Goal: Task Accomplishment & Management: Manage account settings

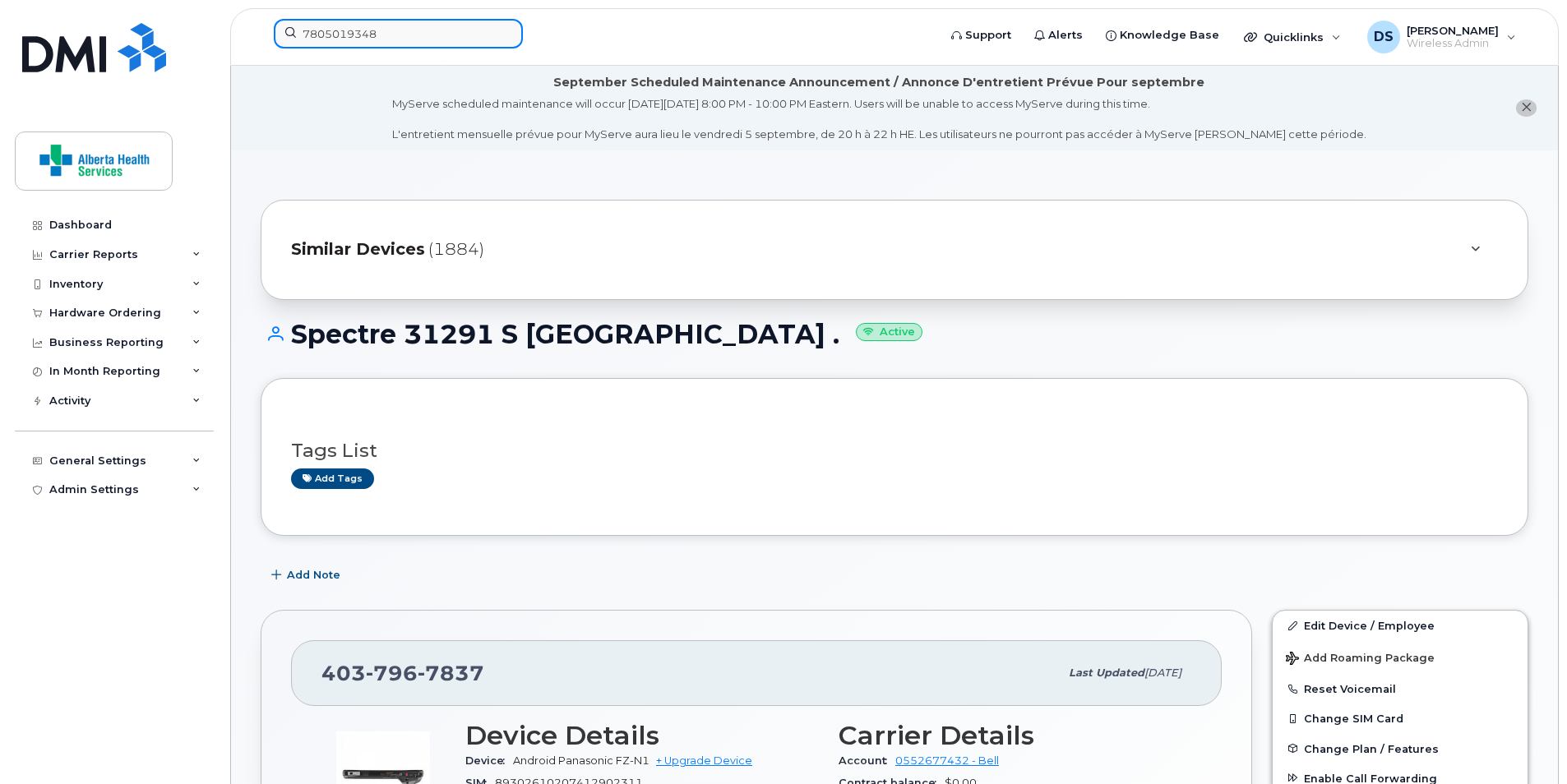
click at [436, 28] on input "7805019348" at bounding box center [398, 33] width 249 height 29
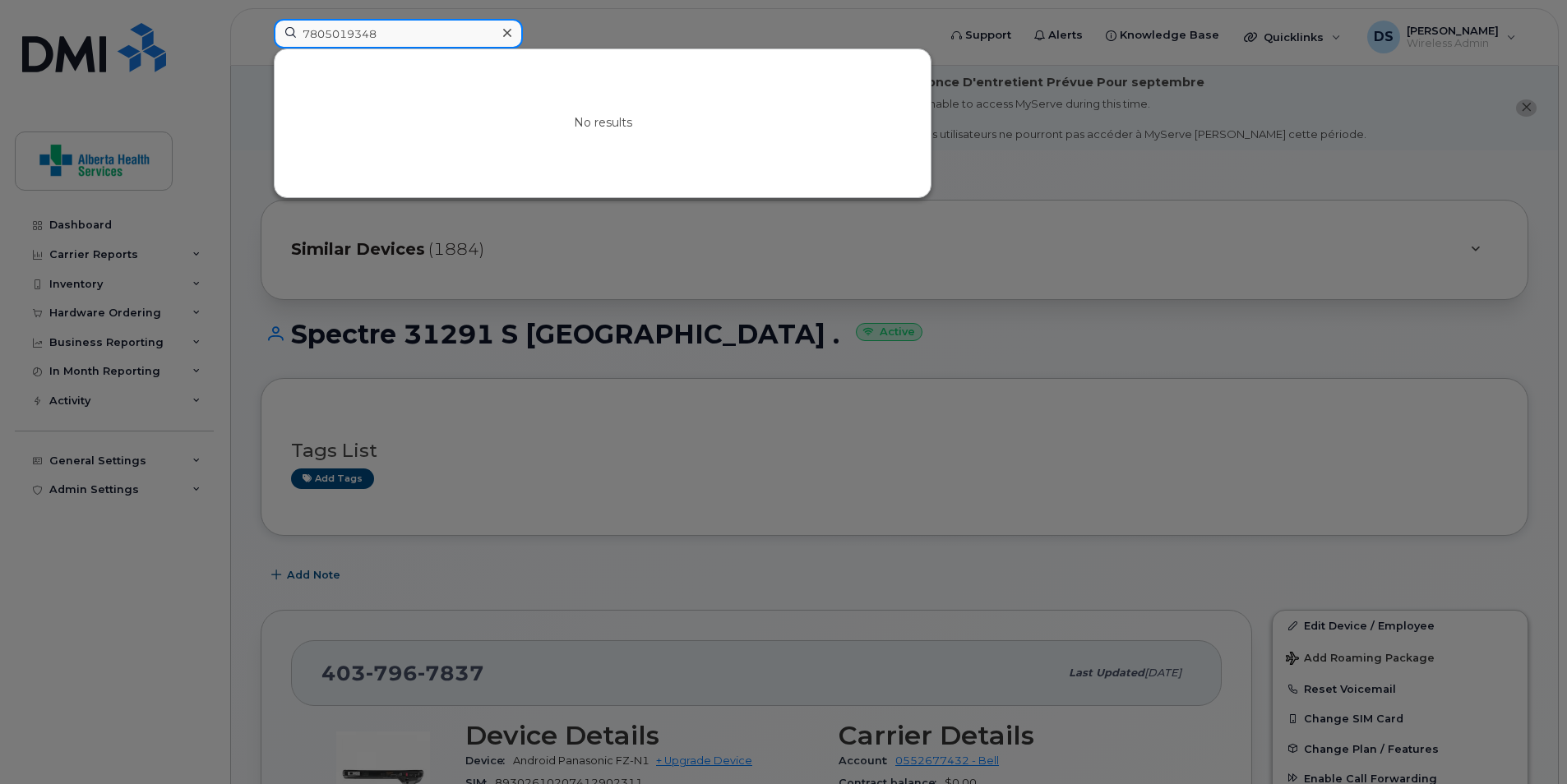
click at [436, 28] on input "7805019348" at bounding box center [398, 33] width 249 height 29
paste input "8862857"
click at [402, 28] on input "7808862857" at bounding box center [398, 33] width 249 height 29
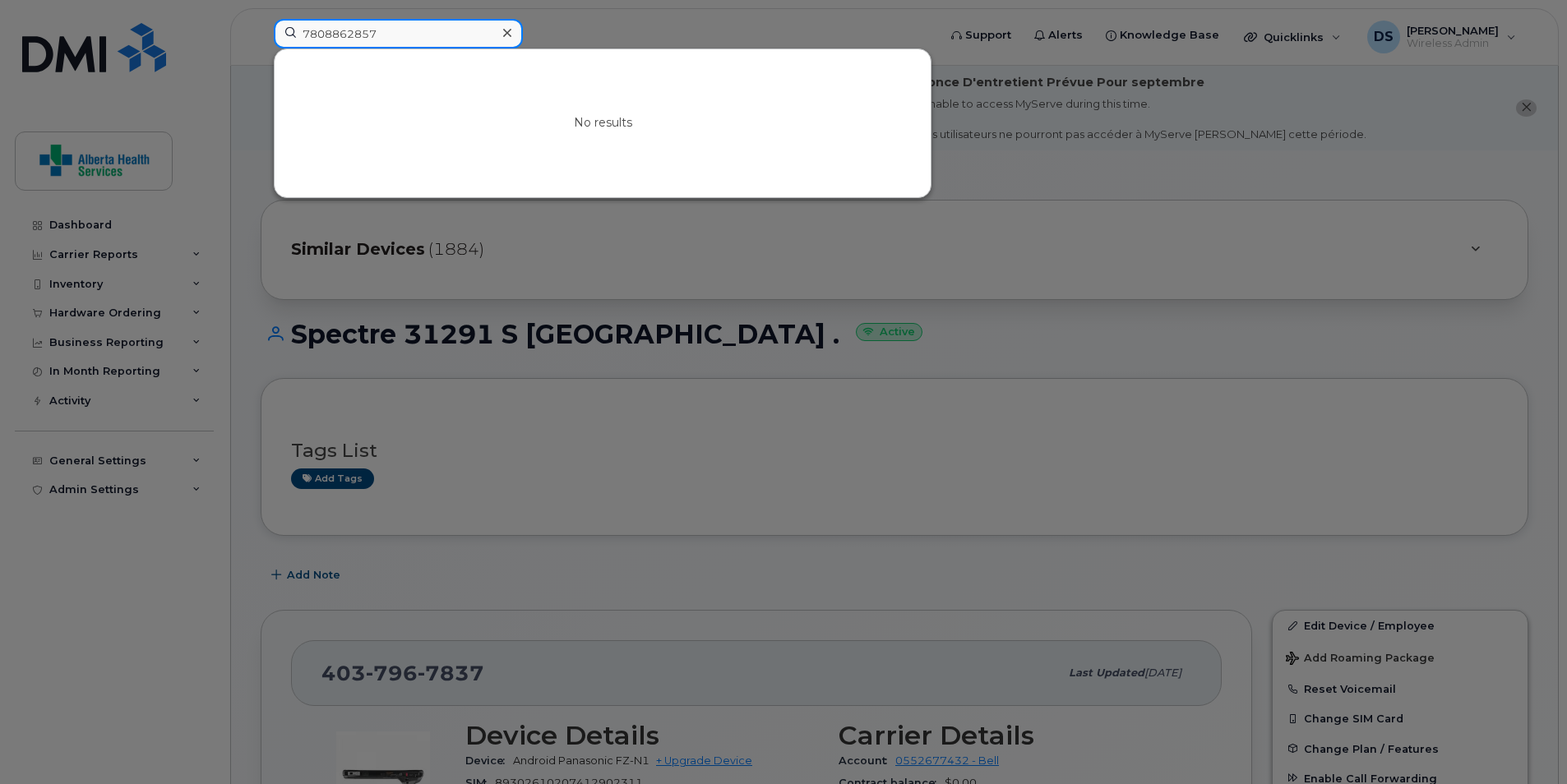
click at [402, 28] on input "7808862857" at bounding box center [398, 33] width 249 height 29
paste input "17809040576"
drag, startPoint x: 310, startPoint y: 32, endPoint x: 367, endPoint y: 92, distance: 82.8
click at [310, 33] on input "17809040576" at bounding box center [398, 33] width 249 height 29
type input "7809040576"
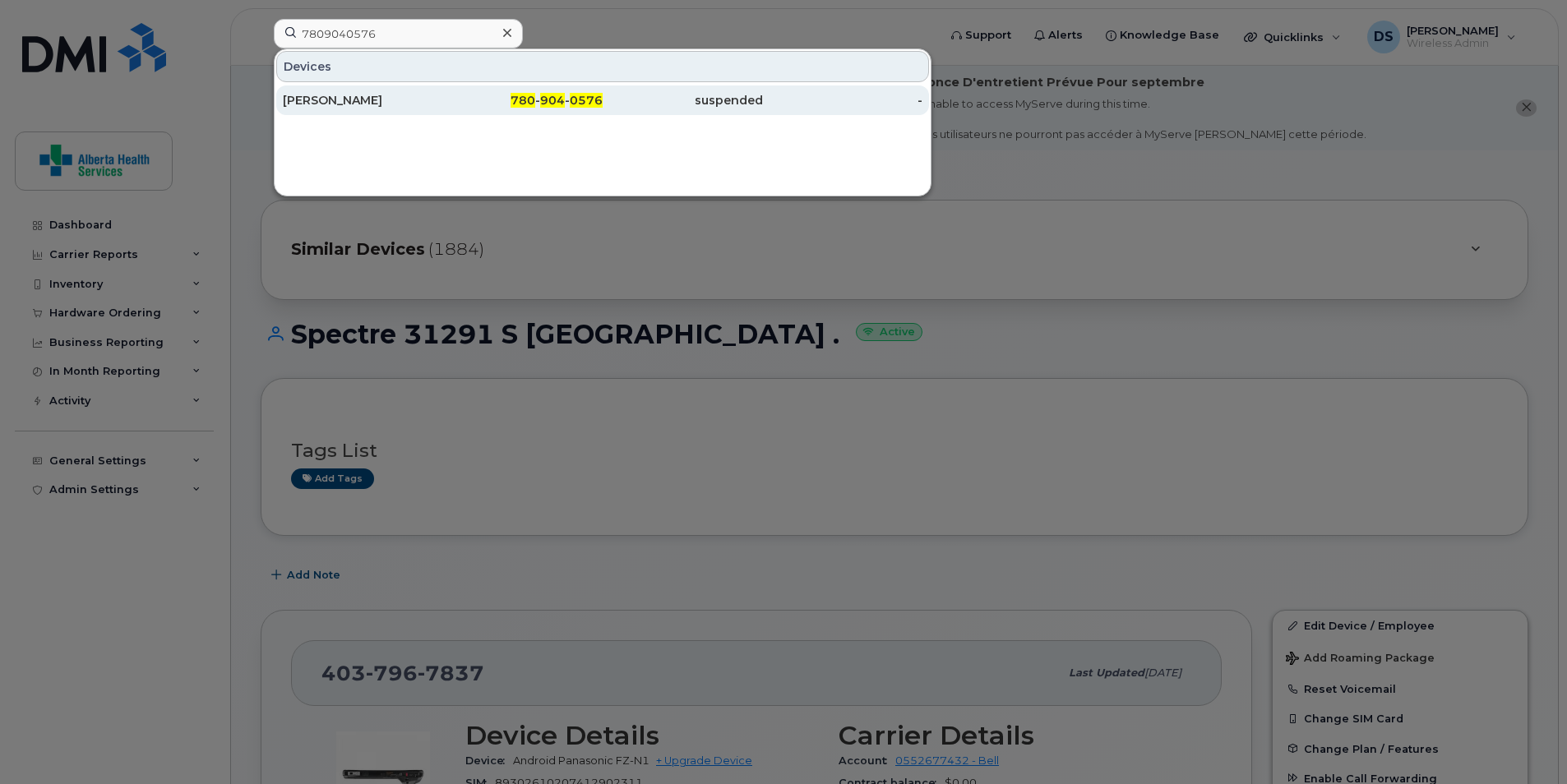
click at [424, 100] on div "[PERSON_NAME]" at bounding box center [363, 100] width 161 height 17
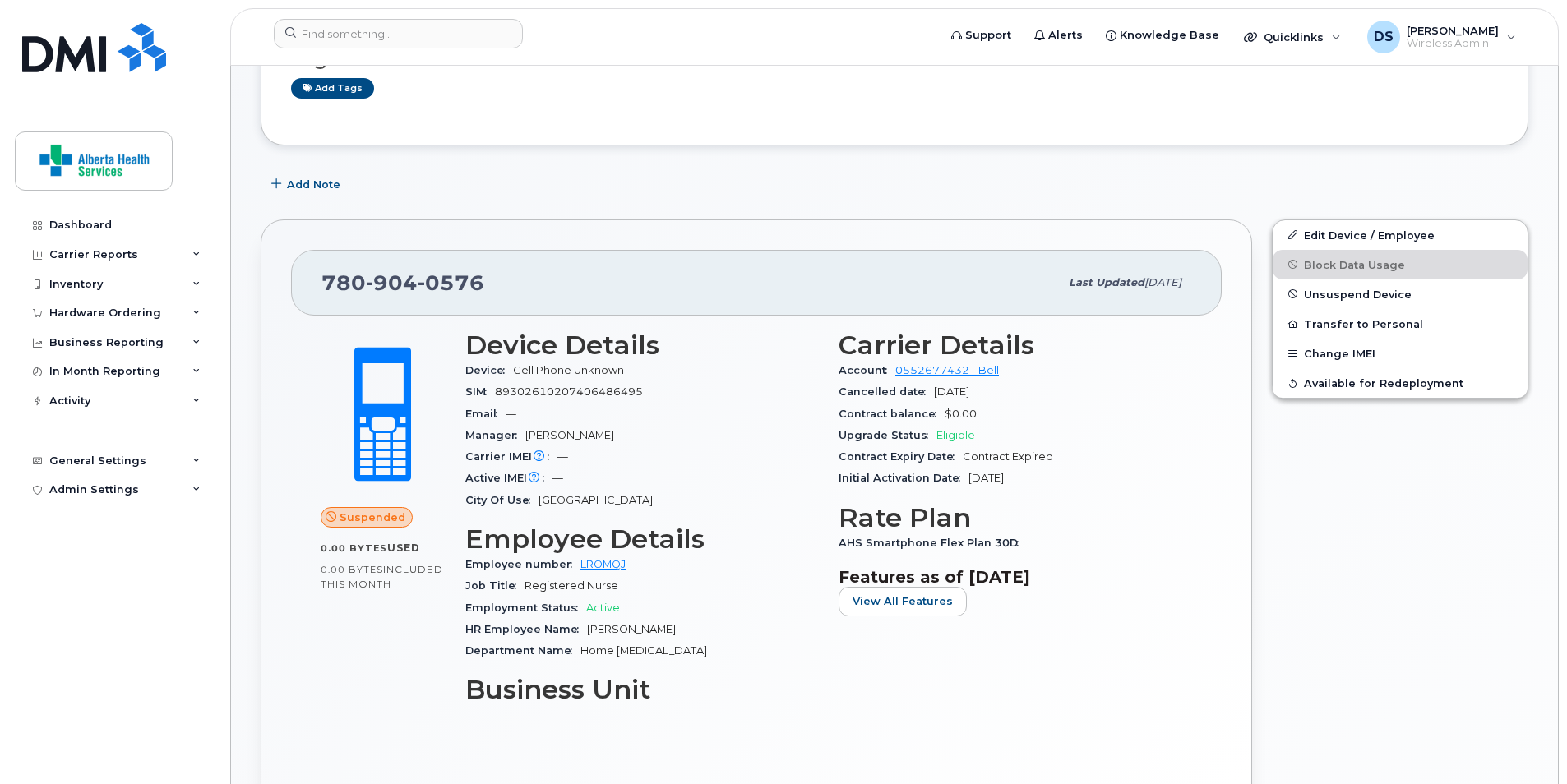
scroll to position [329, 0]
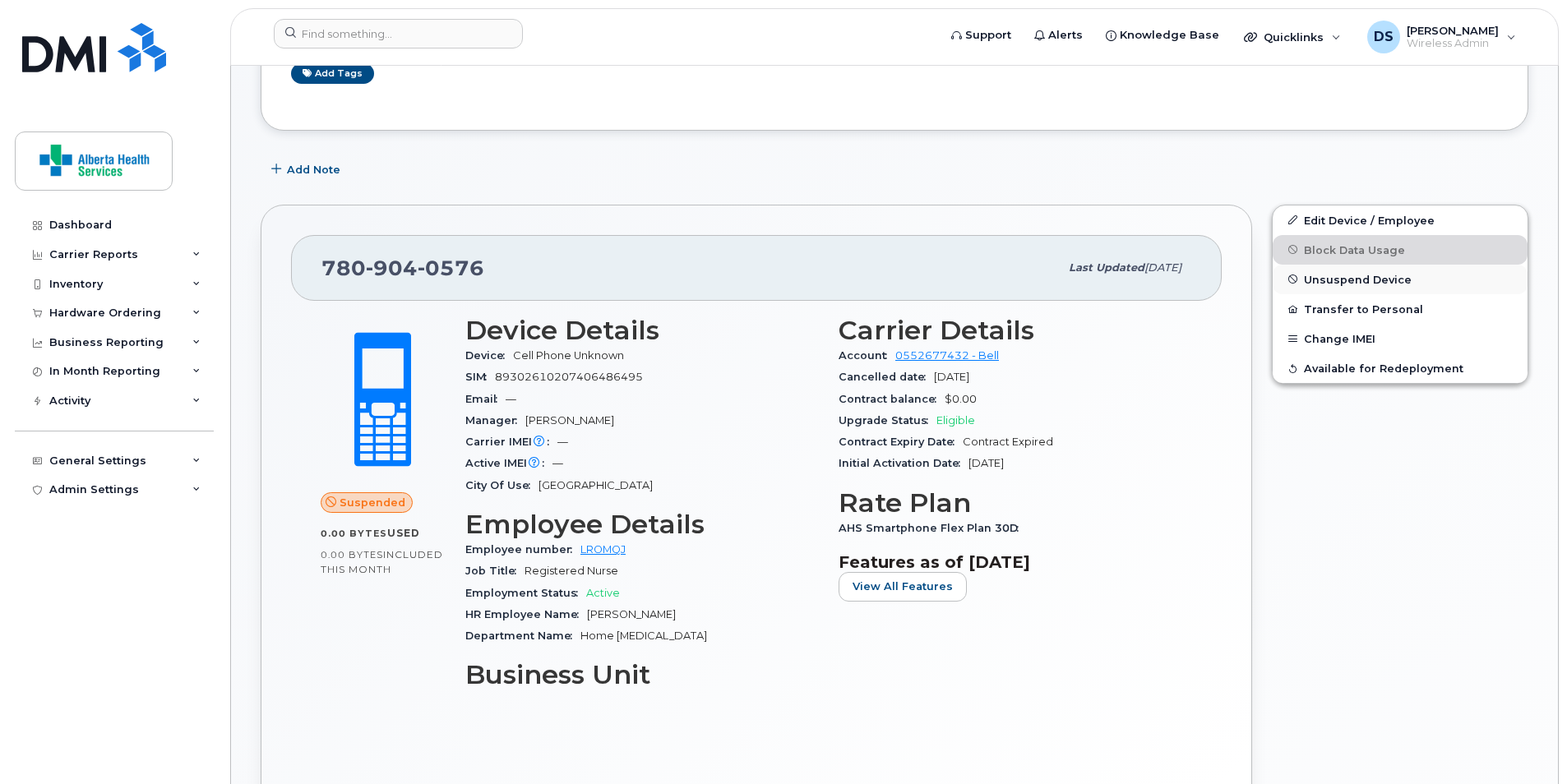
click at [1317, 273] on span "Unsuspend Device" at bounding box center [1358, 279] width 108 height 13
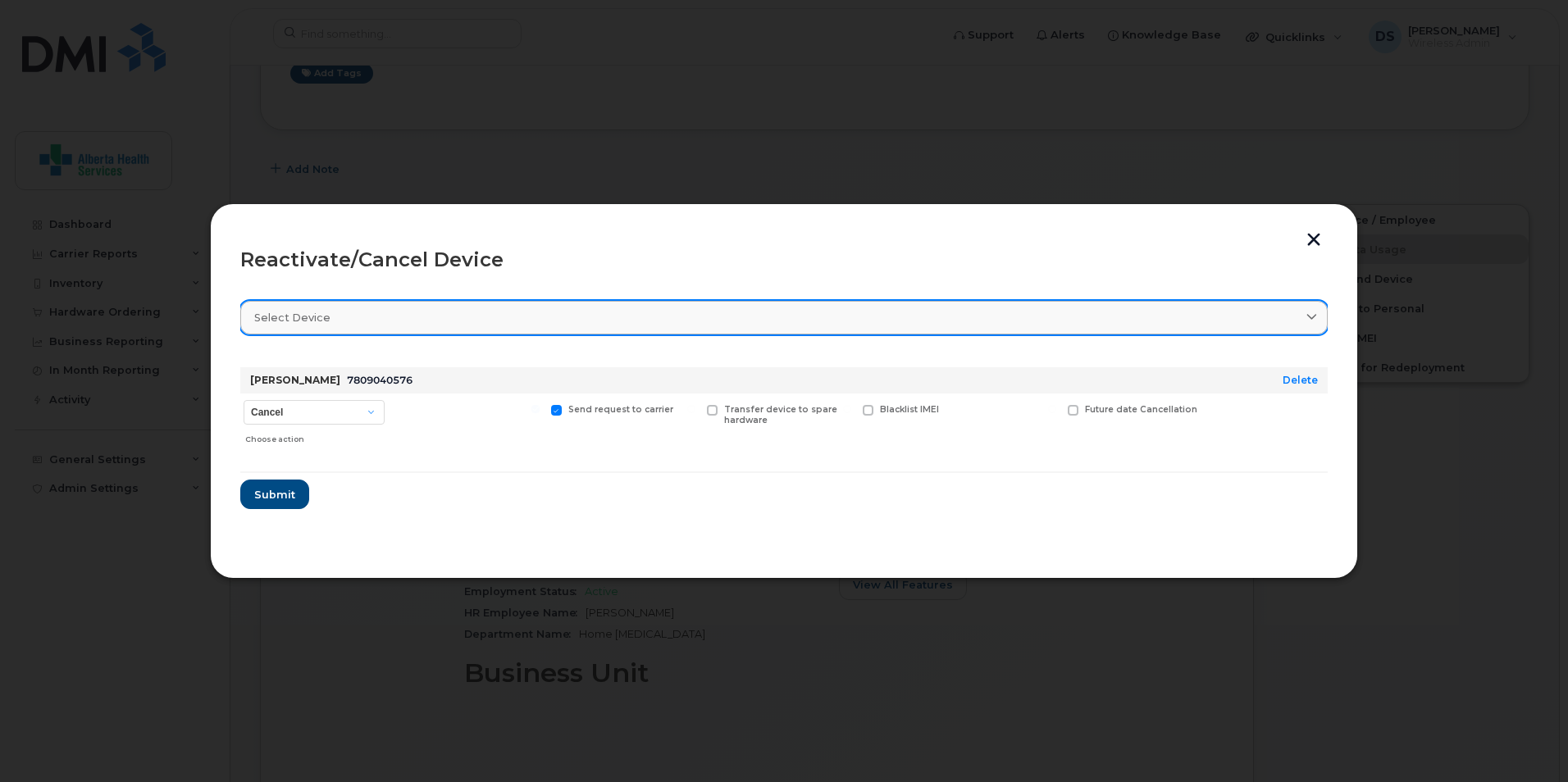
click at [376, 320] on div "Select device" at bounding box center [784, 317] width 1060 height 16
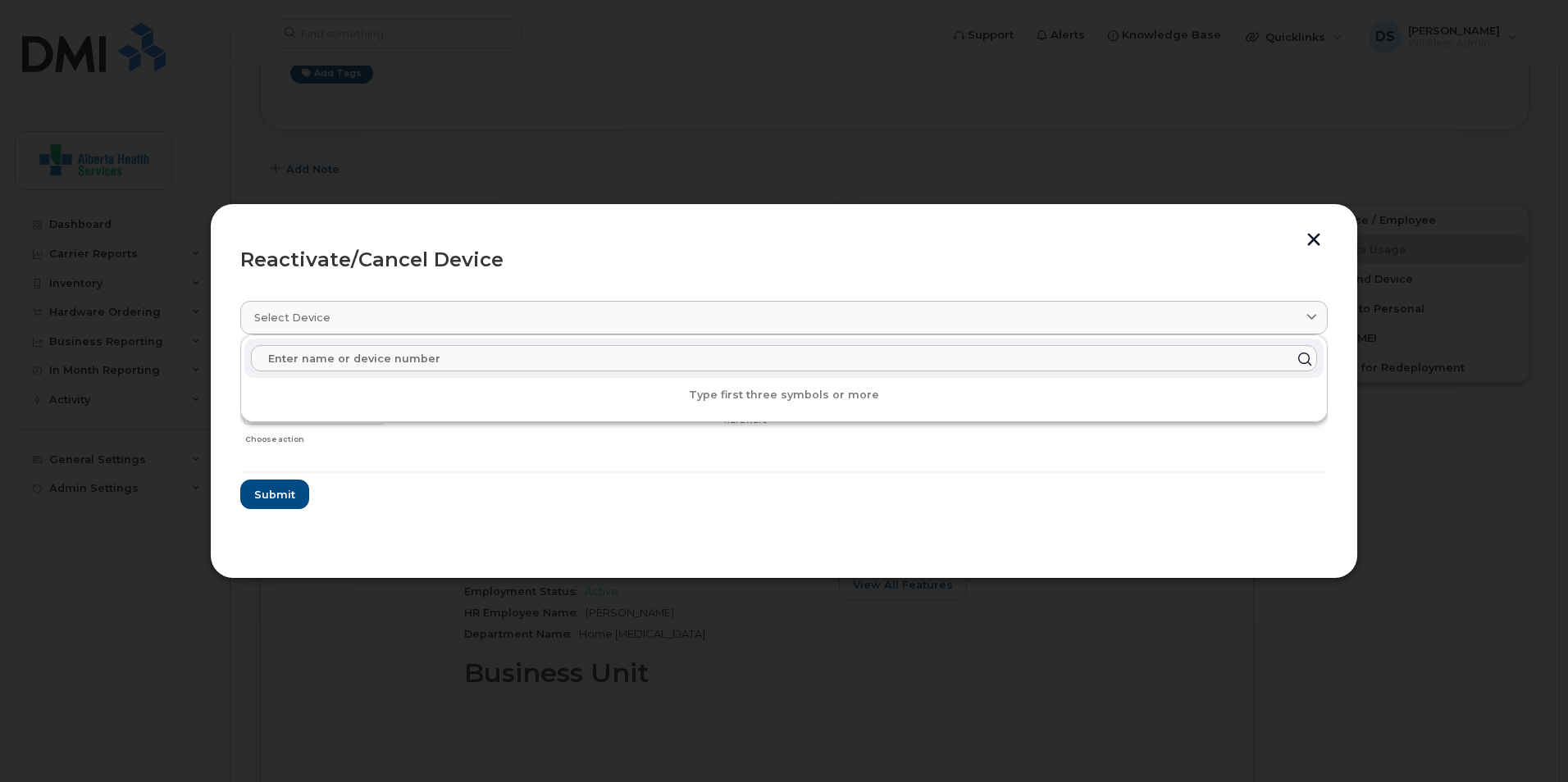
paste input "17809040576"
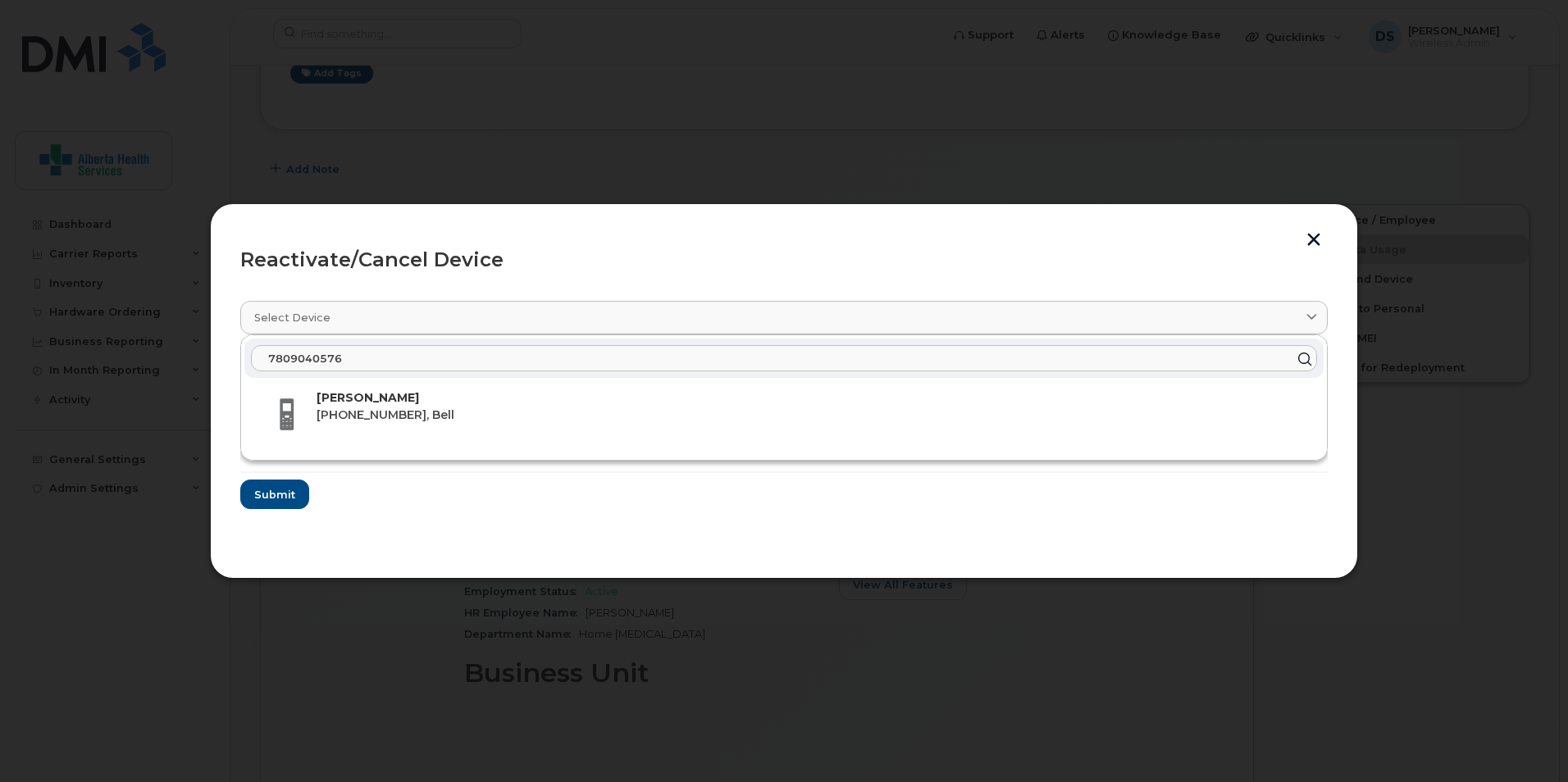
type input "7809040576"
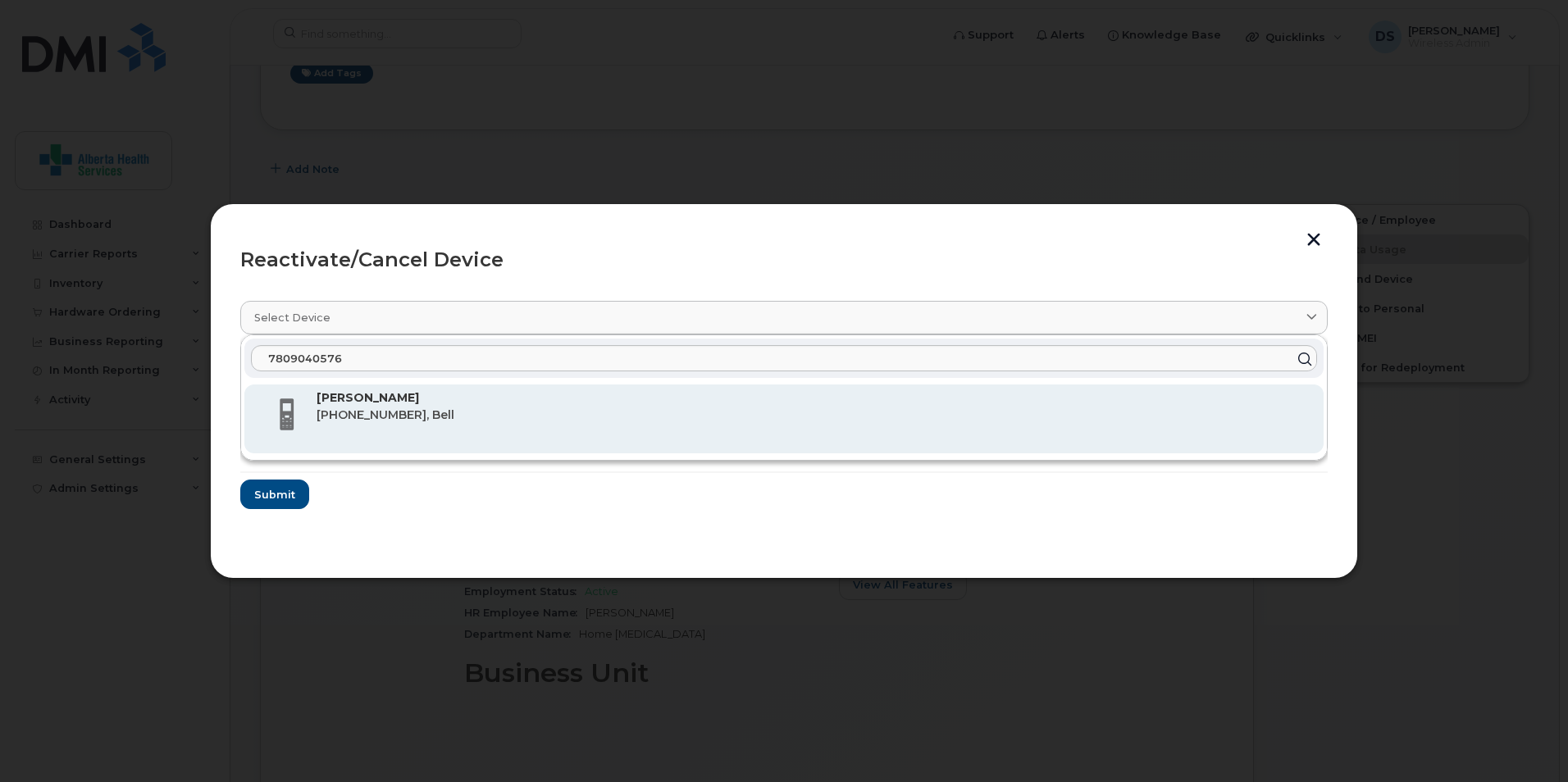
click at [362, 401] on strong "[PERSON_NAME]" at bounding box center [368, 397] width 103 height 15
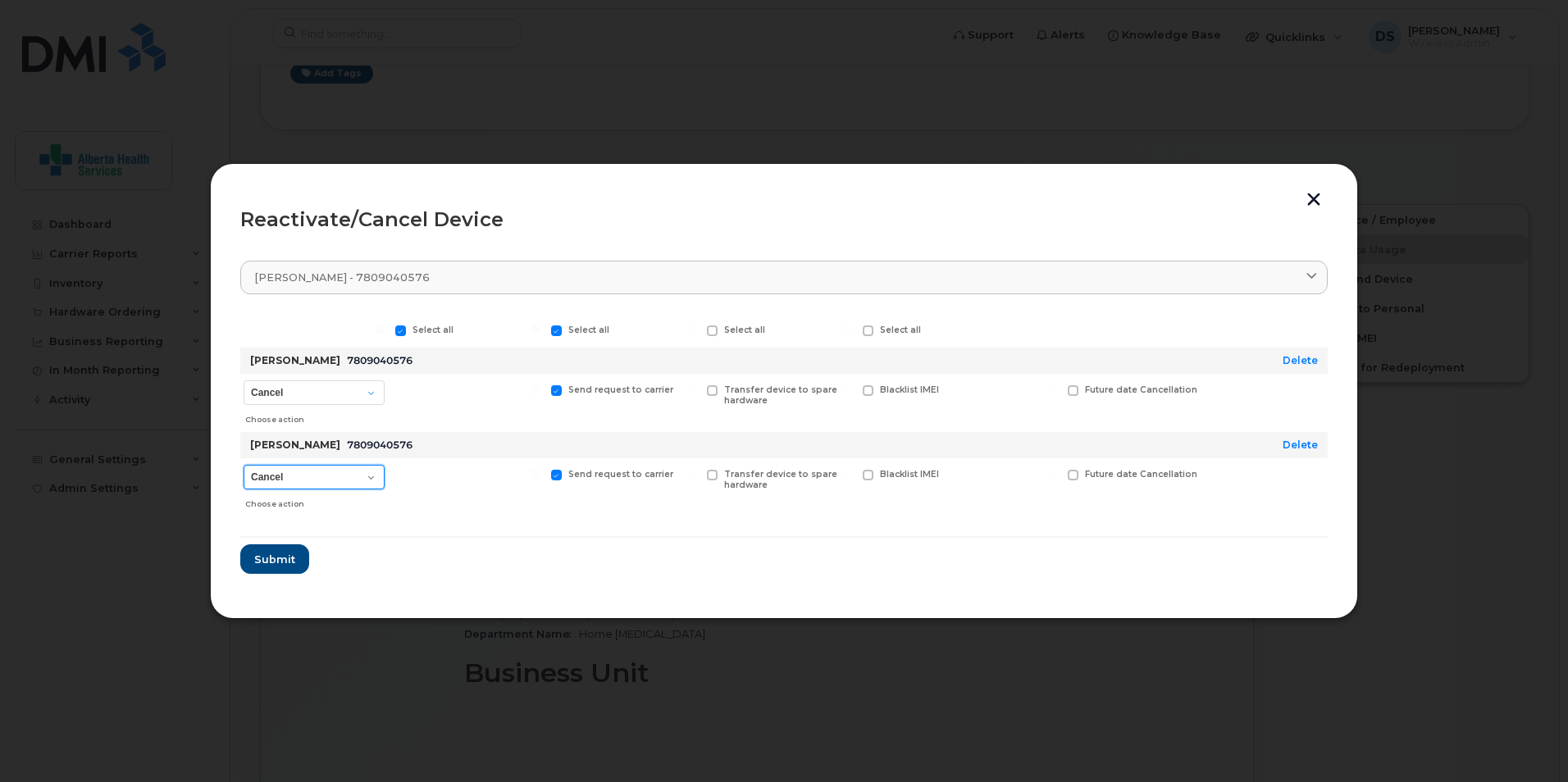
click at [379, 465] on select "Cancel Reactivate" at bounding box center [313, 476] width 141 height 24
select select "[object Object]"
click at [244, 465] on select "Cancel Reactivate" at bounding box center [313, 476] width 141 height 24
click at [375, 392] on select "Cancel Suspend - Extend Suspension Reactivate" at bounding box center [313, 392] width 141 height 24
select select "[object Object]"
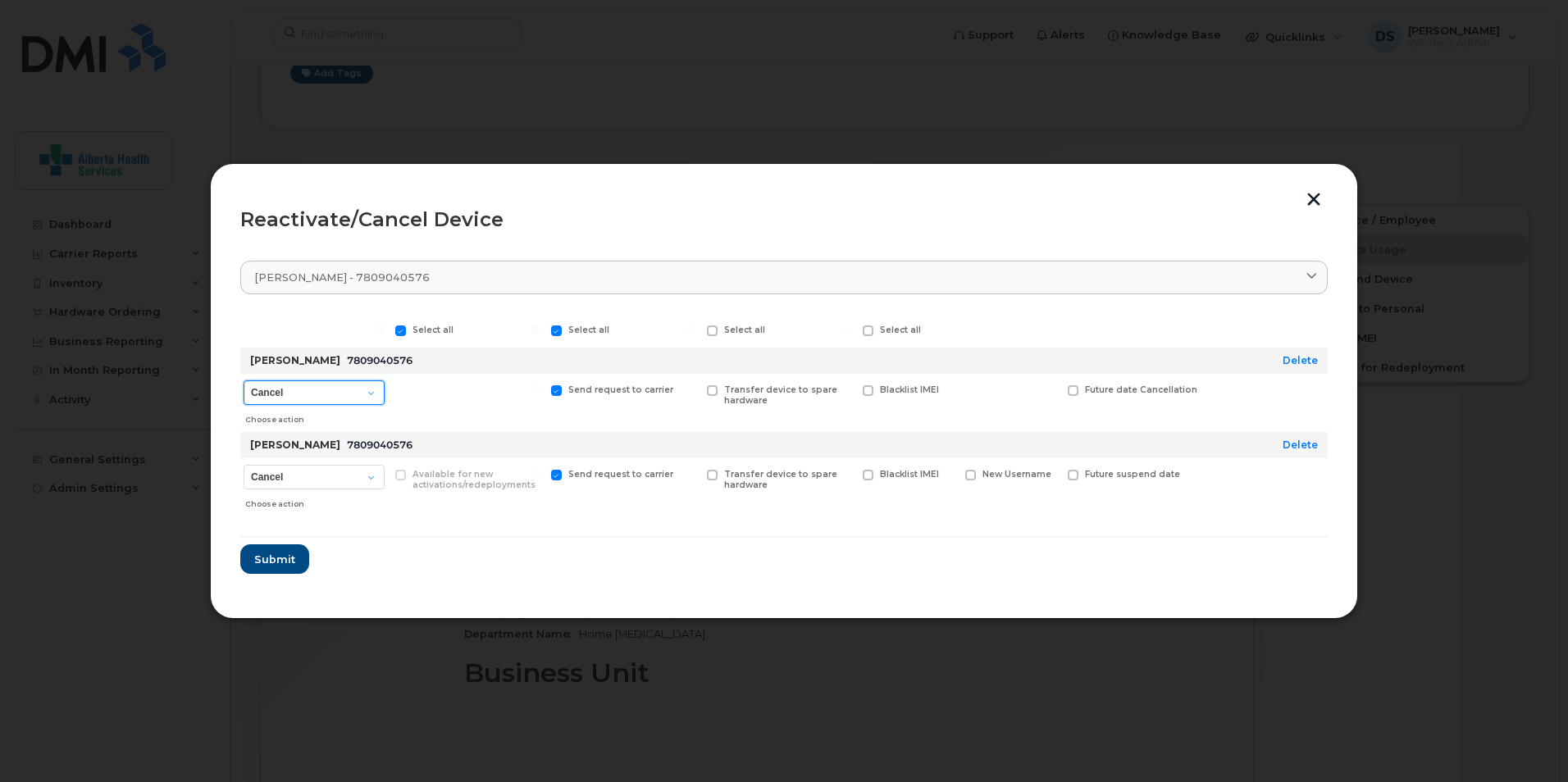
click at [244, 380] on select "Cancel Suspend - Extend Suspension Reactivate" at bounding box center [313, 392] width 141 height 24
click at [271, 558] on span "Submit" at bounding box center [274, 560] width 41 height 16
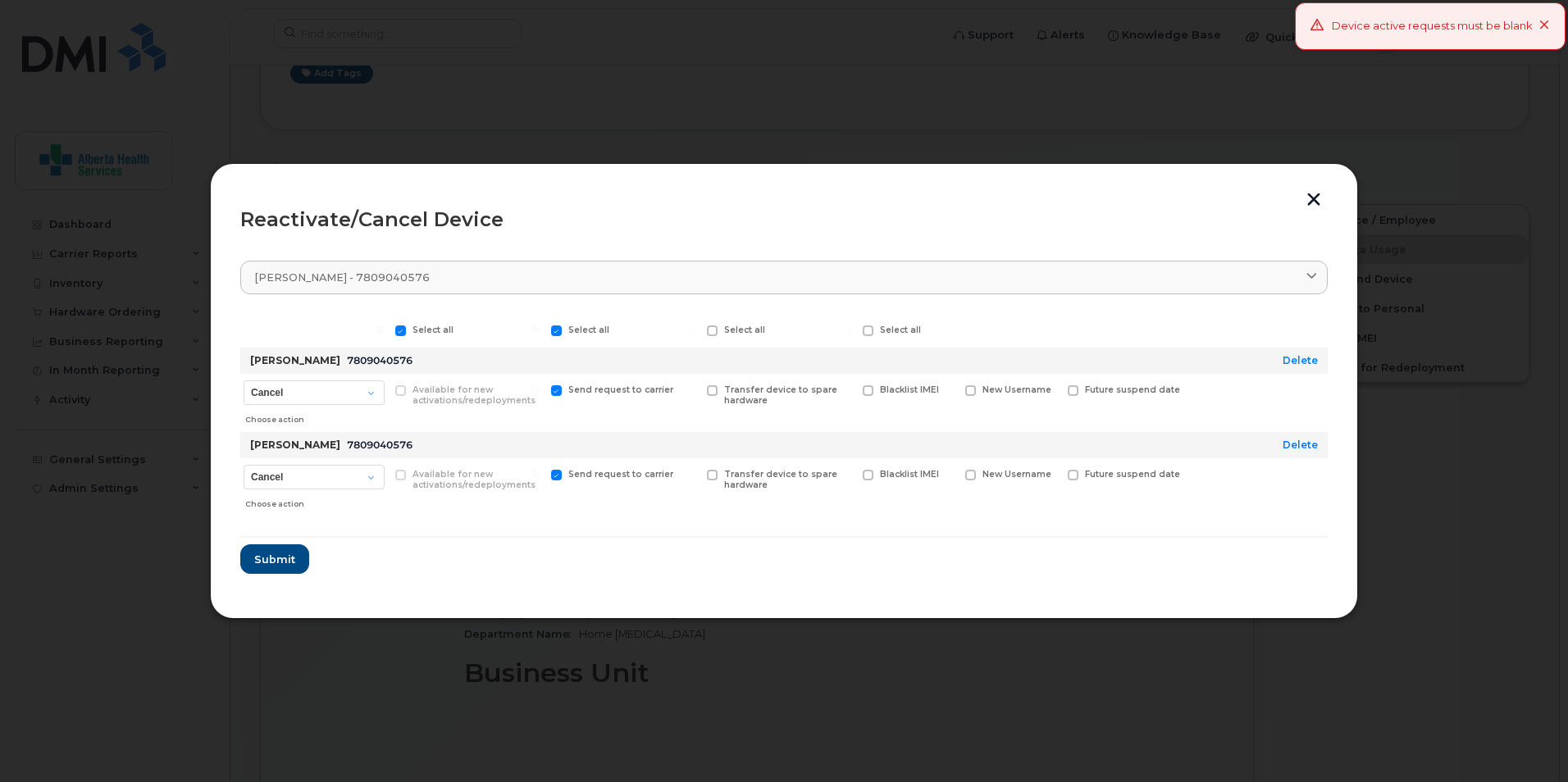
click at [446, 553] on form "Select all Select all Select all Select all [PERSON_NAME] 7809040576 Delete Can…" at bounding box center [784, 444] width 1087 height 261
click at [437, 553] on form "Select all Select all Select all Select all [PERSON_NAME] 7809040576 Delete Can…" at bounding box center [784, 444] width 1087 height 261
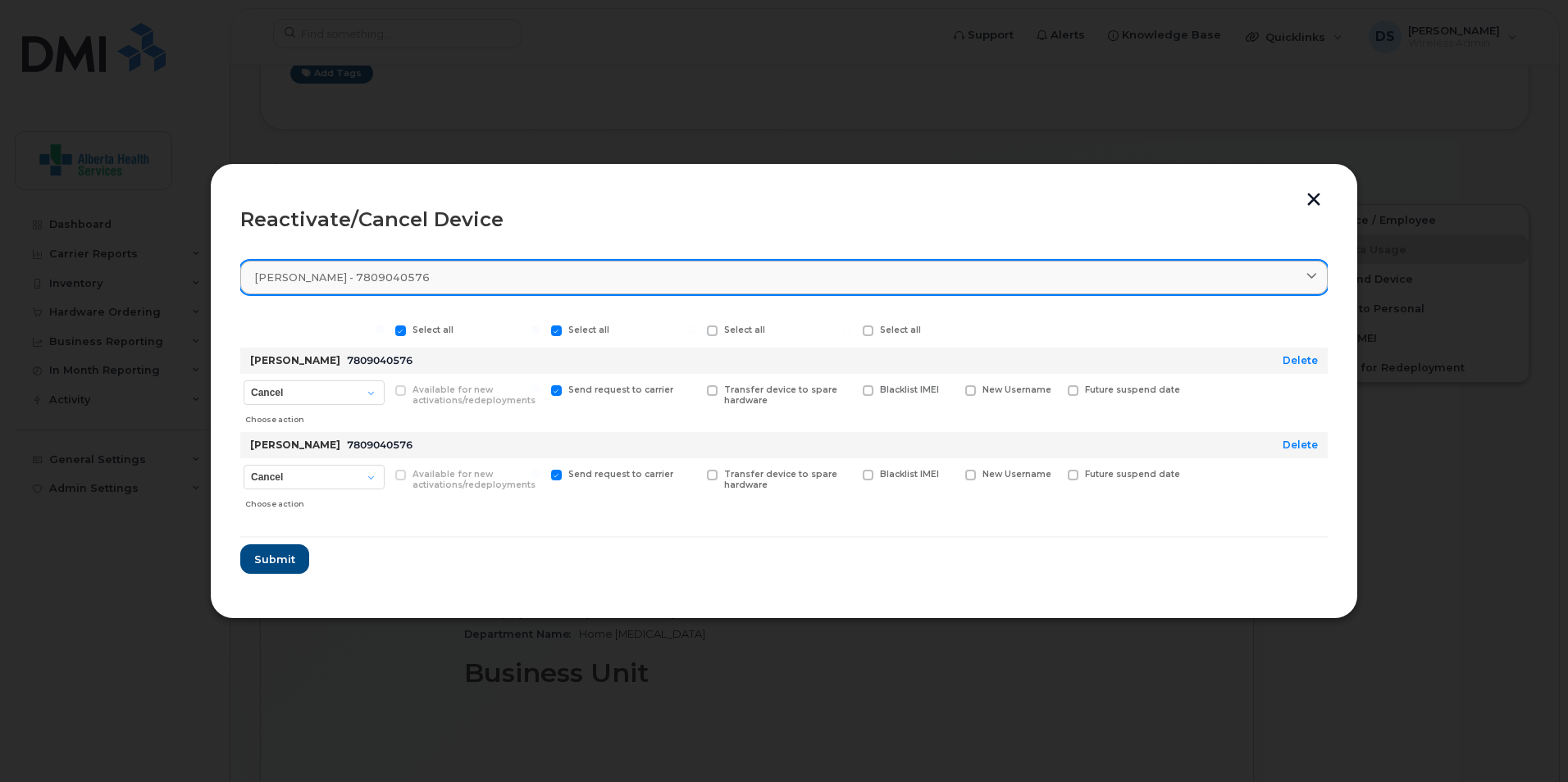
click at [437, 270] on div "[PERSON_NAME] - 7809040576" at bounding box center [784, 277] width 1060 height 16
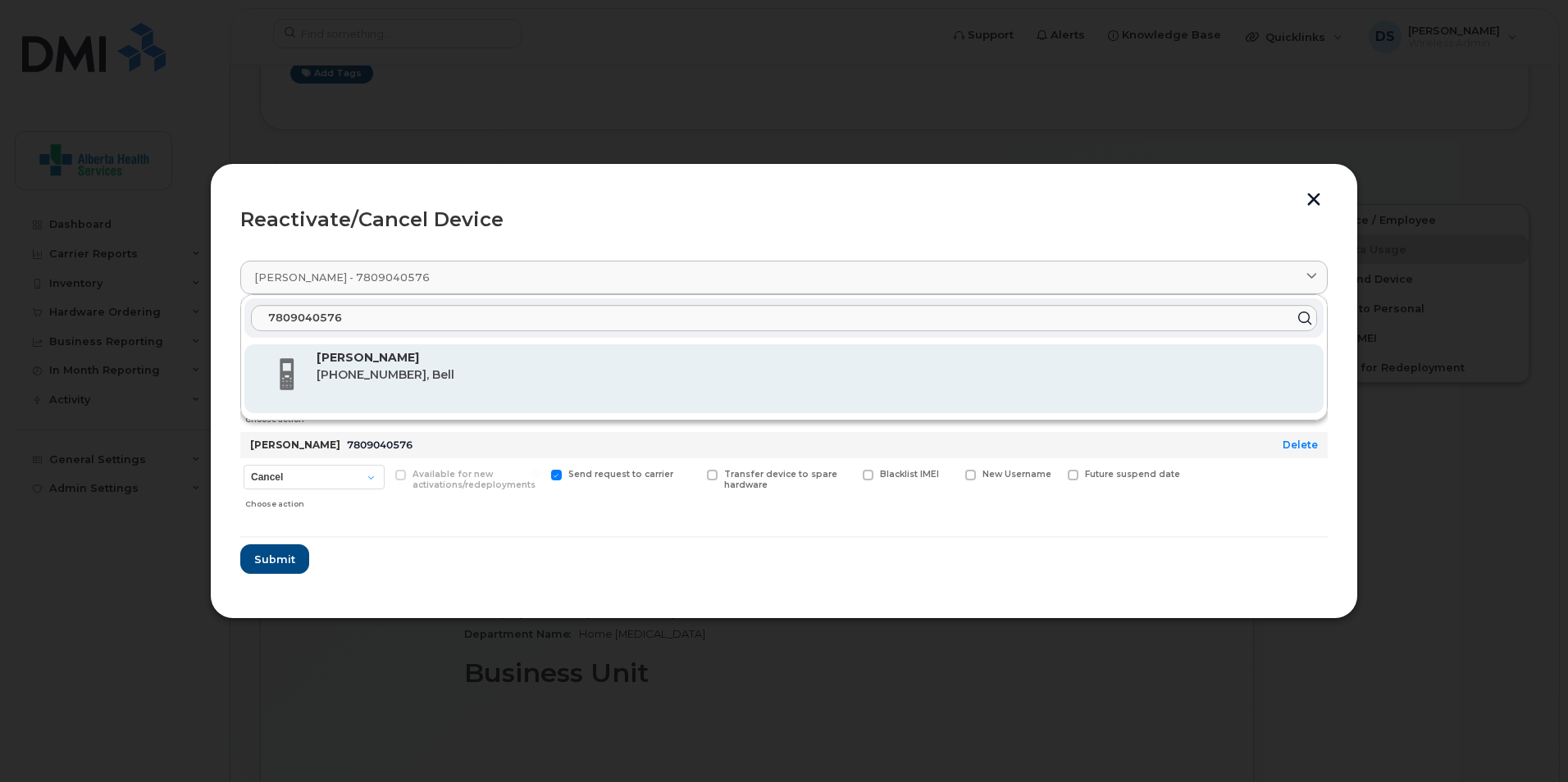
click at [401, 371] on span "[PHONE_NUMBER], Bell" at bounding box center [385, 375] width 138 height 15
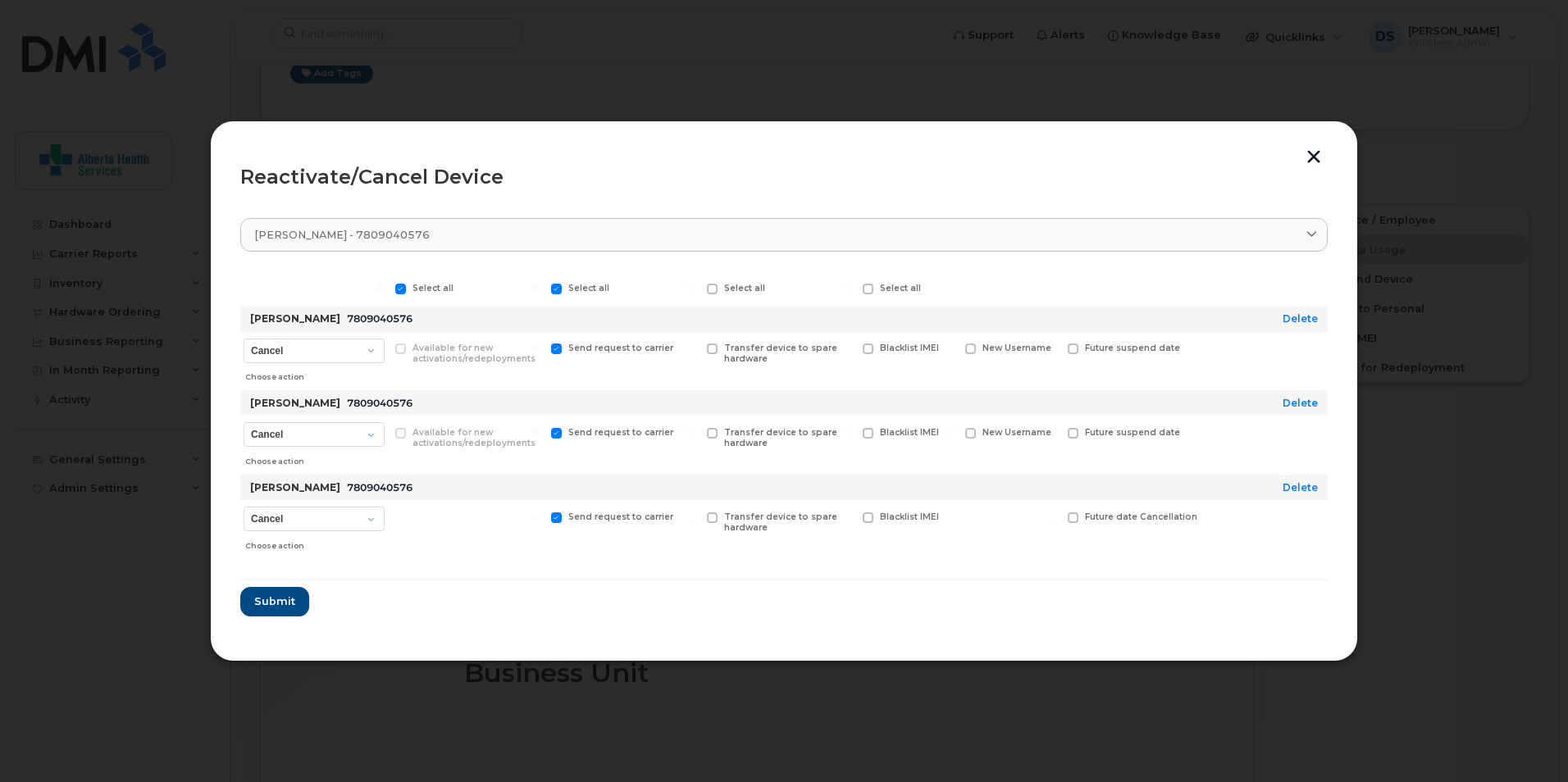
click at [1320, 156] on button "button" at bounding box center [1313, 159] width 24 height 17
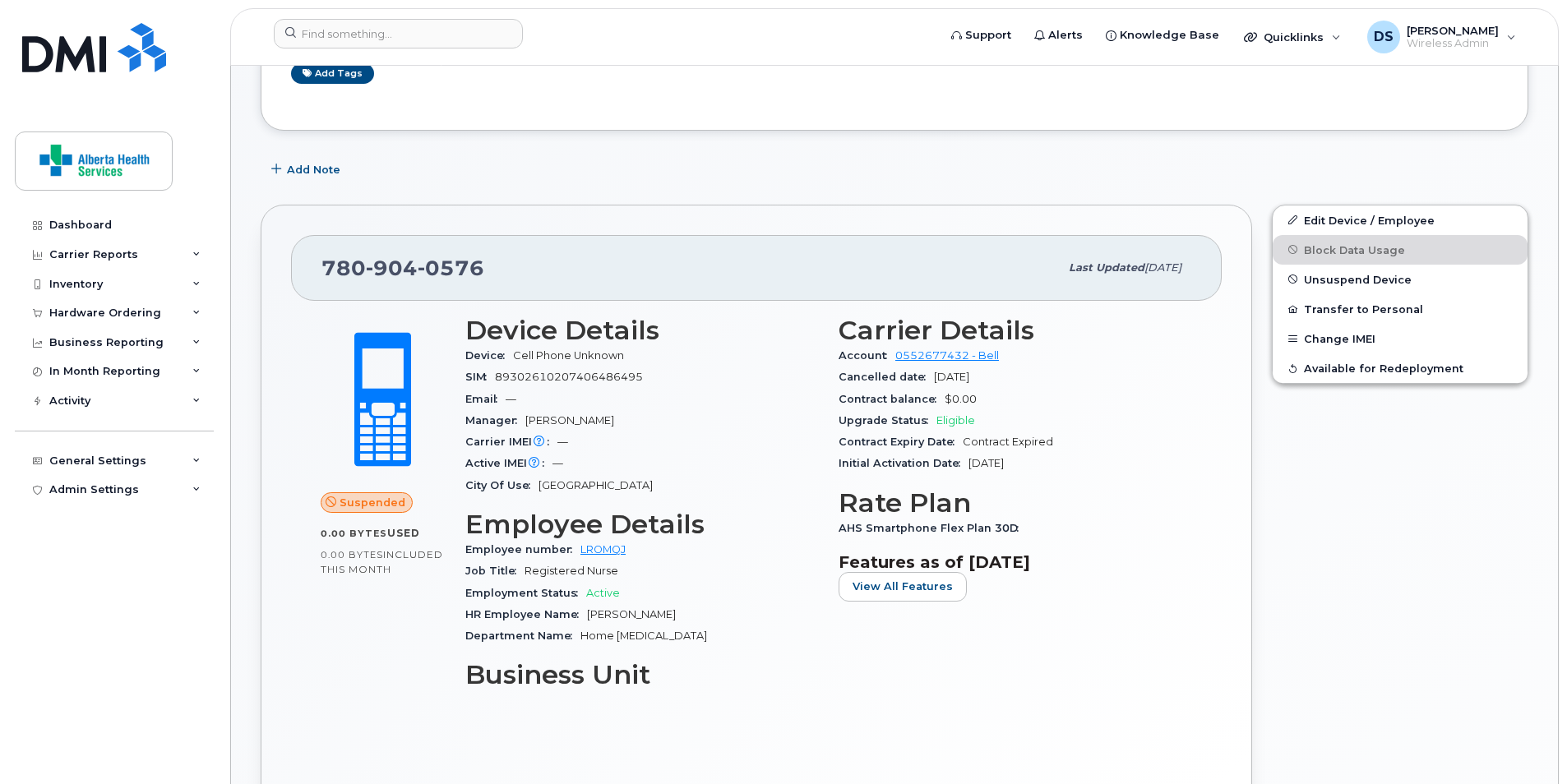
click at [382, 501] on span "Suspended" at bounding box center [373, 503] width 66 height 16
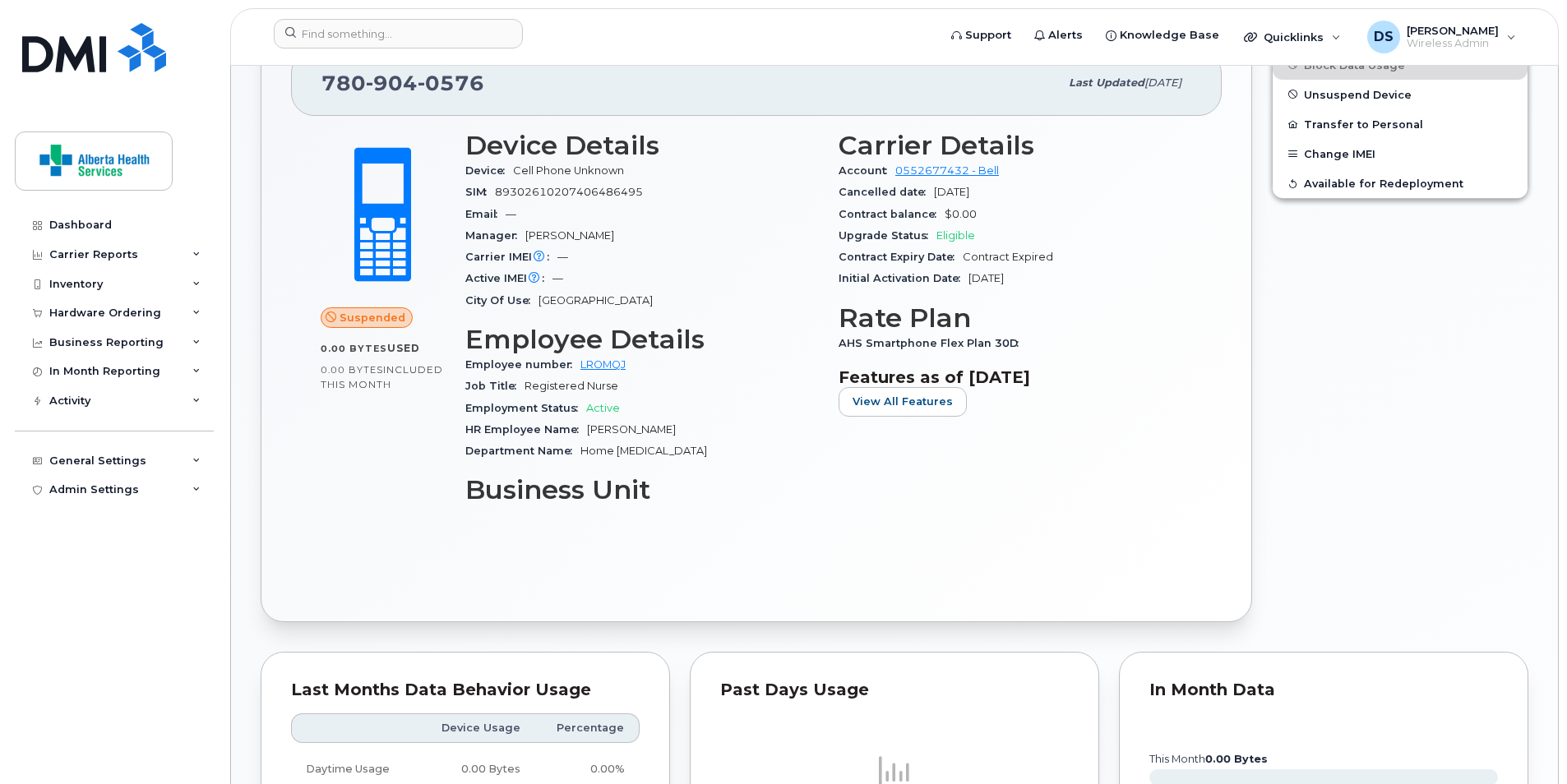
scroll to position [479, 0]
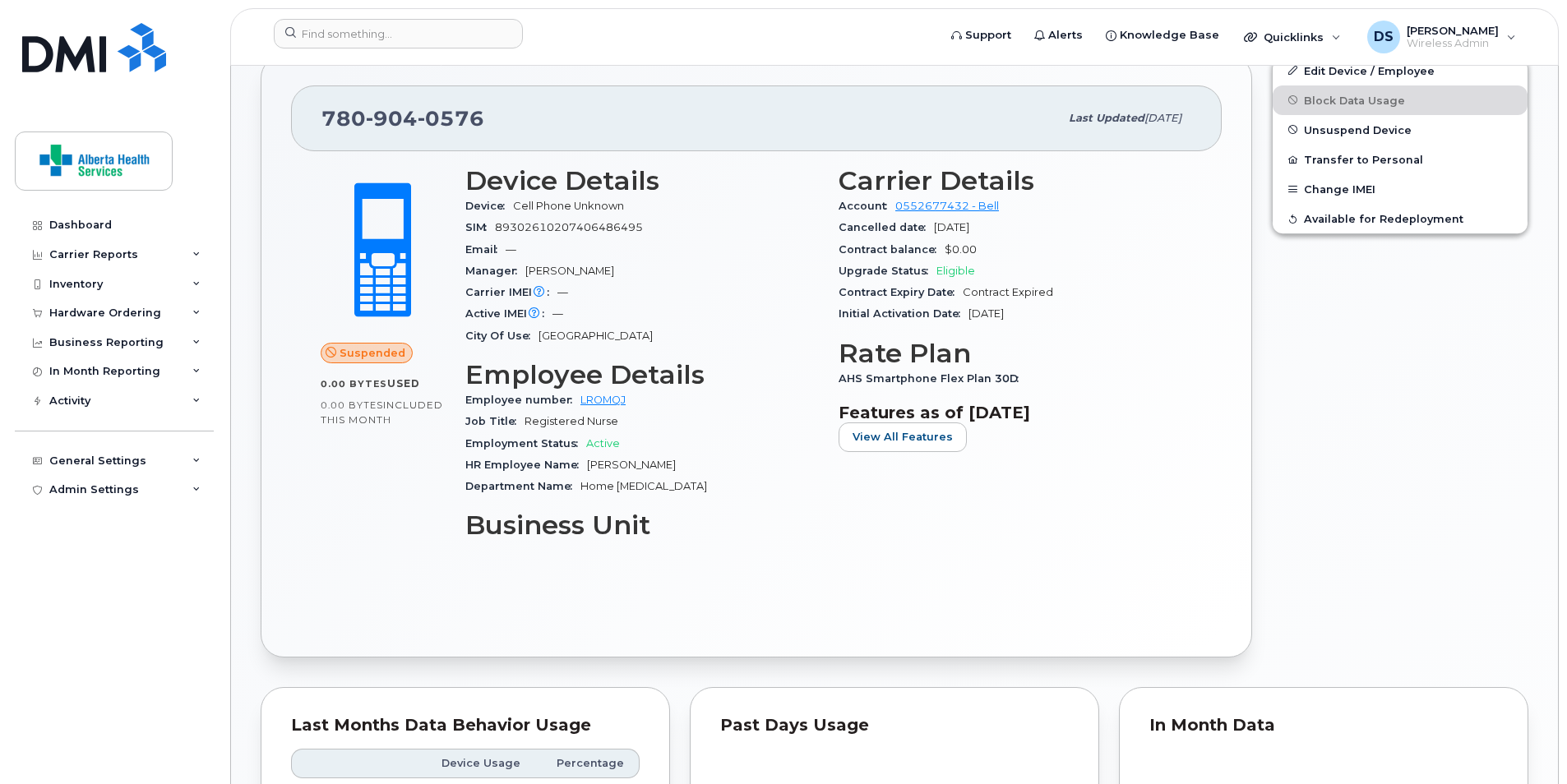
click at [1034, 481] on div "Carrier Details Account 0552677432 - Bell Cancelled date [DATE] Contract balanc…" at bounding box center [1016, 360] width 374 height 407
click at [831, 554] on div "Carrier Details Account 0552677432 - Bell Cancelled date [DATE] Contract balanc…" at bounding box center [1016, 360] width 374 height 407
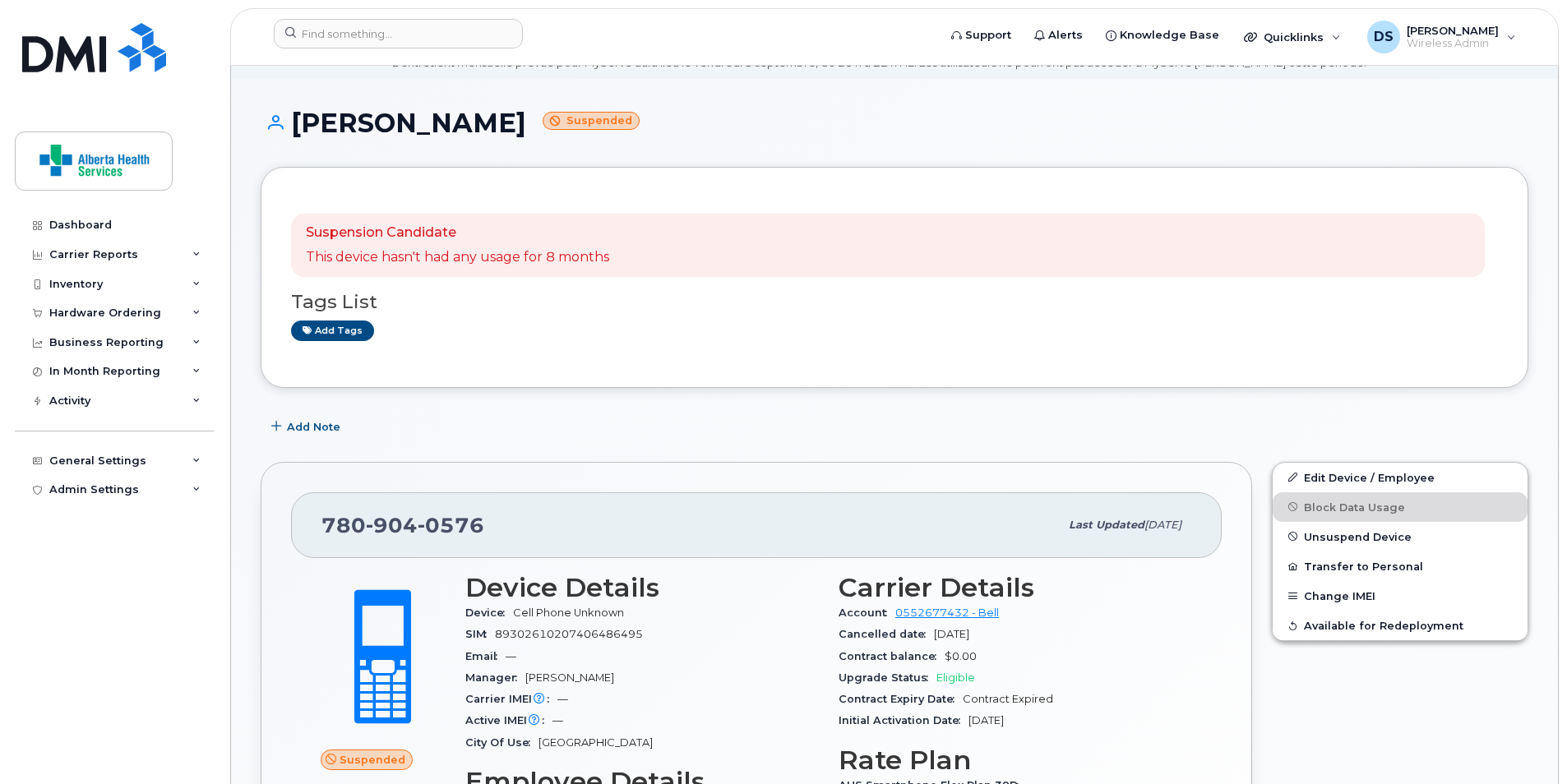
scroll to position [67, 0]
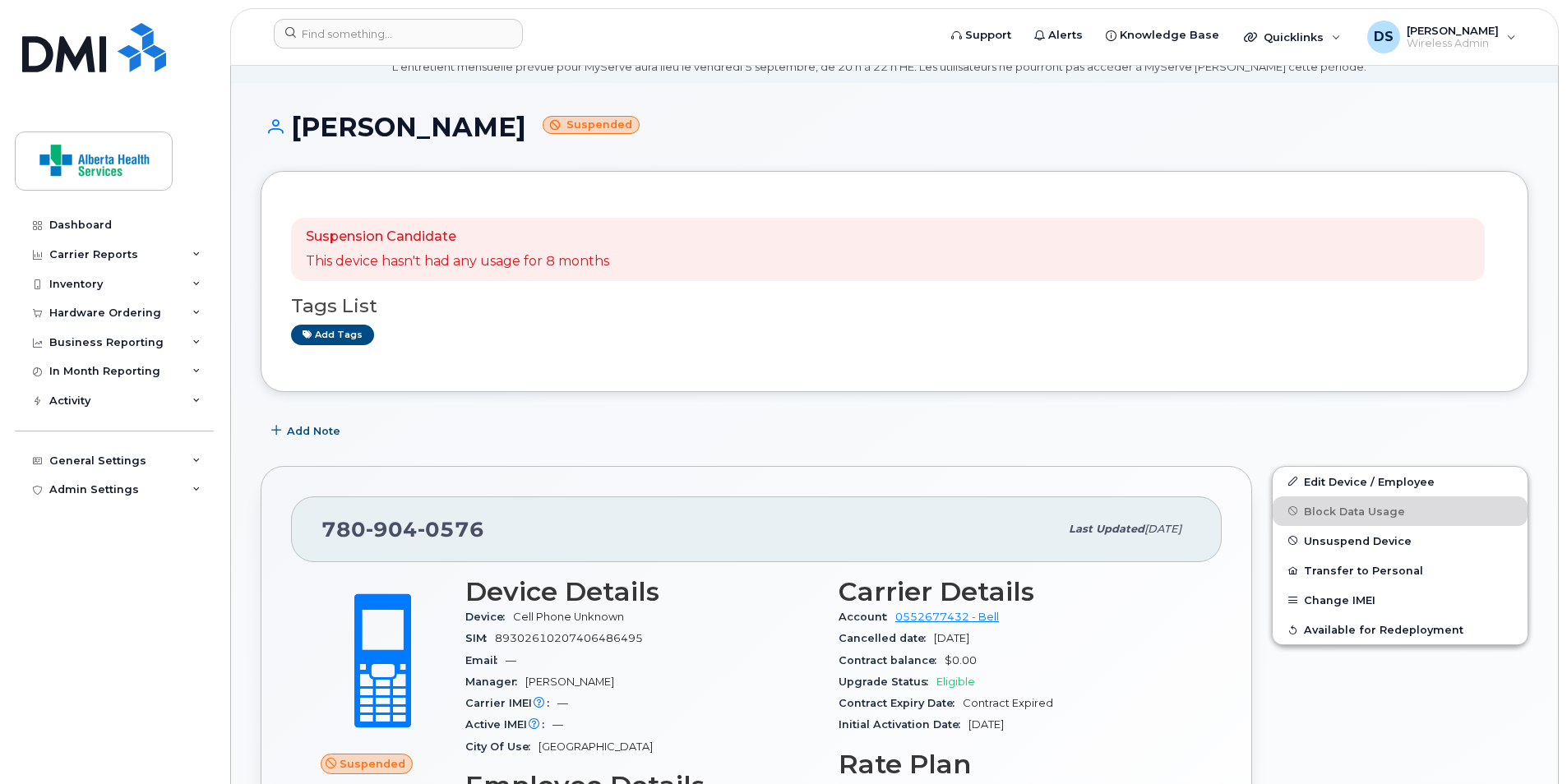
click at [679, 246] on div "Suspension Candidate This device hasn't had any usage for 8 months" at bounding box center [888, 250] width 1194 height 64
click at [638, 147] on div "[PERSON_NAME] Suspended" at bounding box center [894, 142] width 1268 height 58
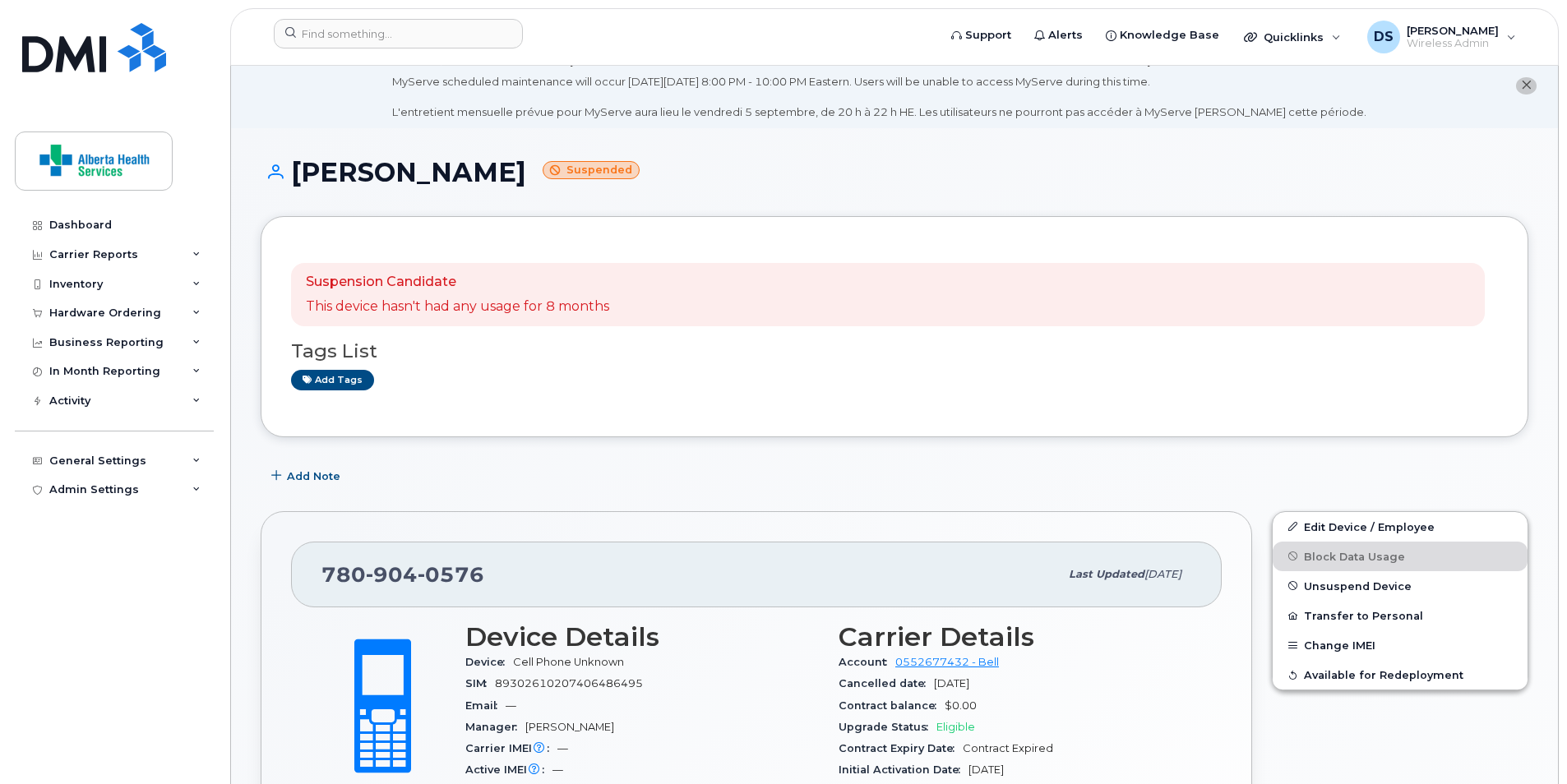
scroll to position [0, 0]
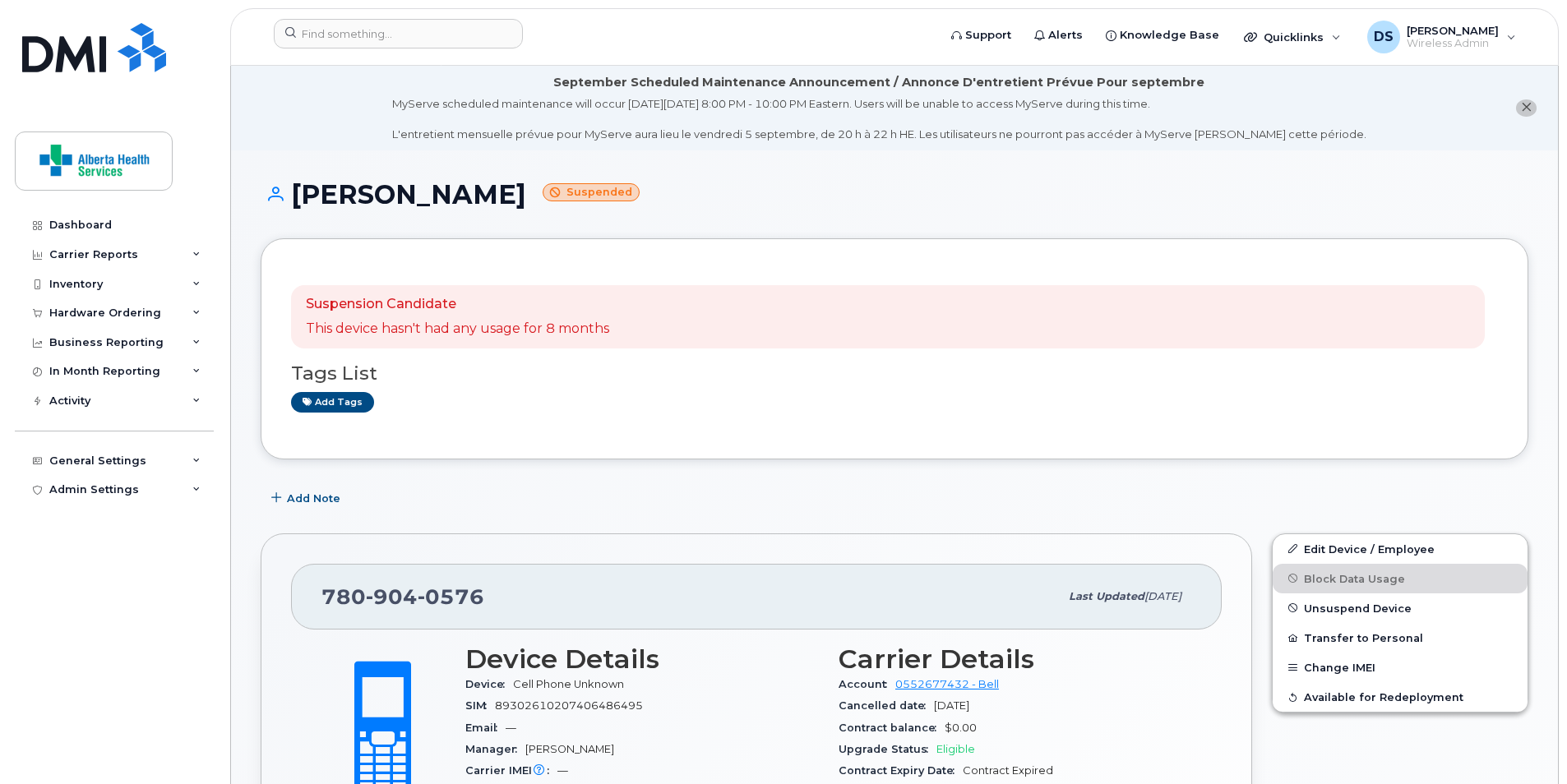
click at [787, 212] on div "[PERSON_NAME] Suspended" at bounding box center [894, 209] width 1268 height 58
click at [746, 267] on div "Suspension Candidate This device hasn't had any usage for 8 months Tags List Ad…" at bounding box center [894, 348] width 1268 height 221
click at [754, 192] on h1 "[PERSON_NAME] Suspended" at bounding box center [894, 195] width 1268 height 29
click at [842, 336] on div "Suspension Candidate This device hasn't had any usage for 8 months" at bounding box center [888, 317] width 1194 height 64
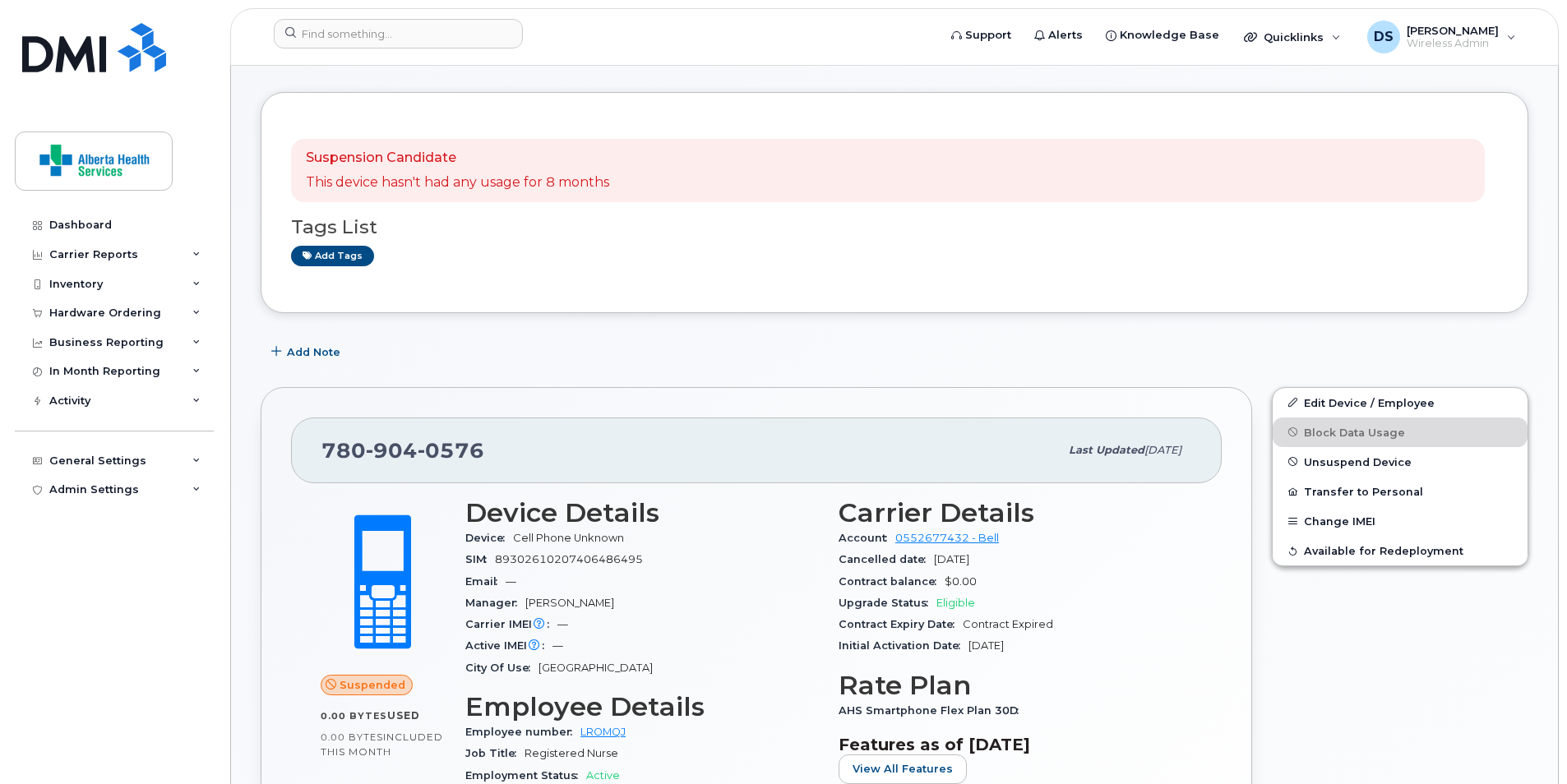
scroll to position [329, 0]
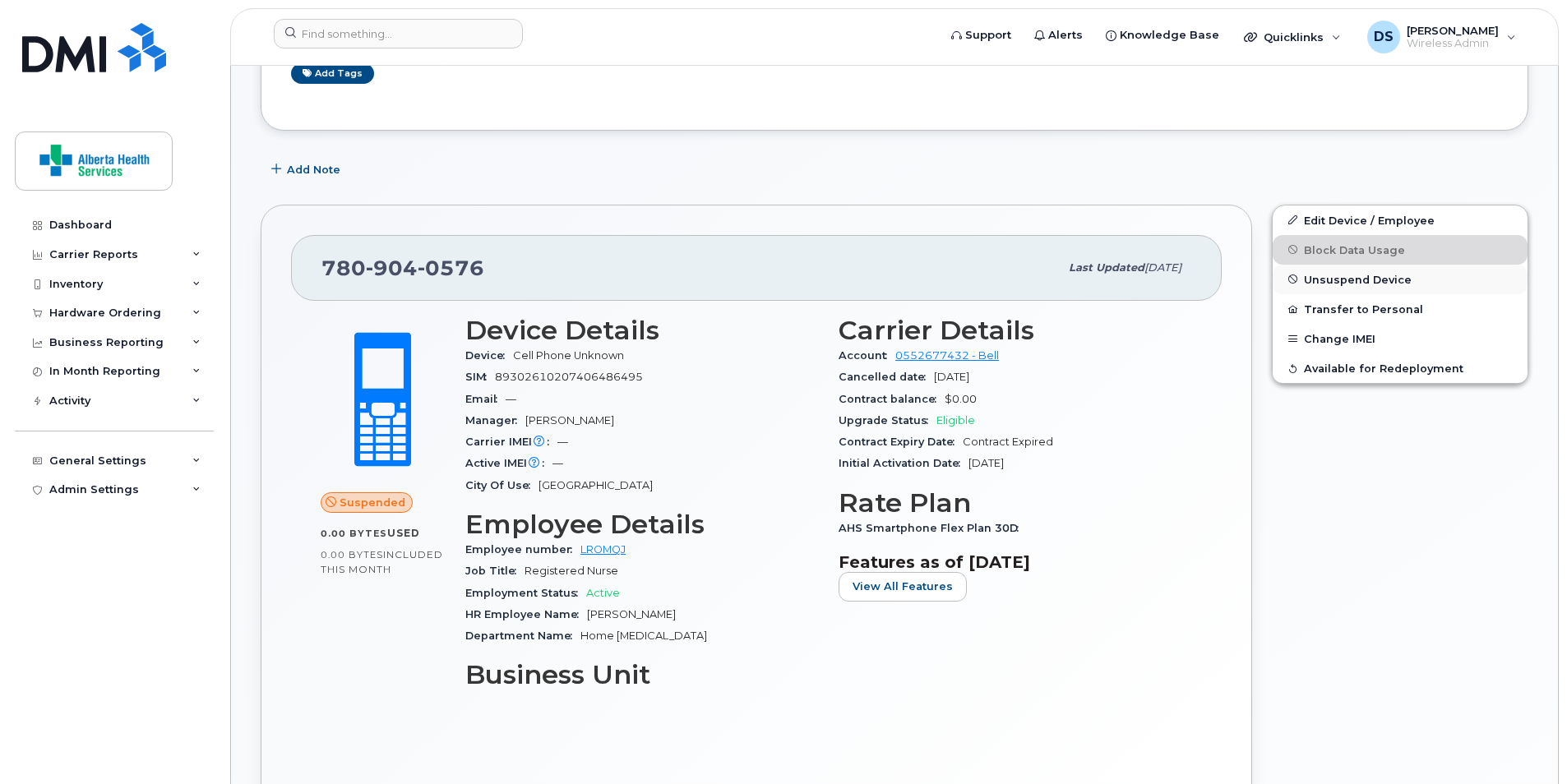
click at [1329, 278] on span "Unsuspend Device" at bounding box center [1358, 279] width 108 height 13
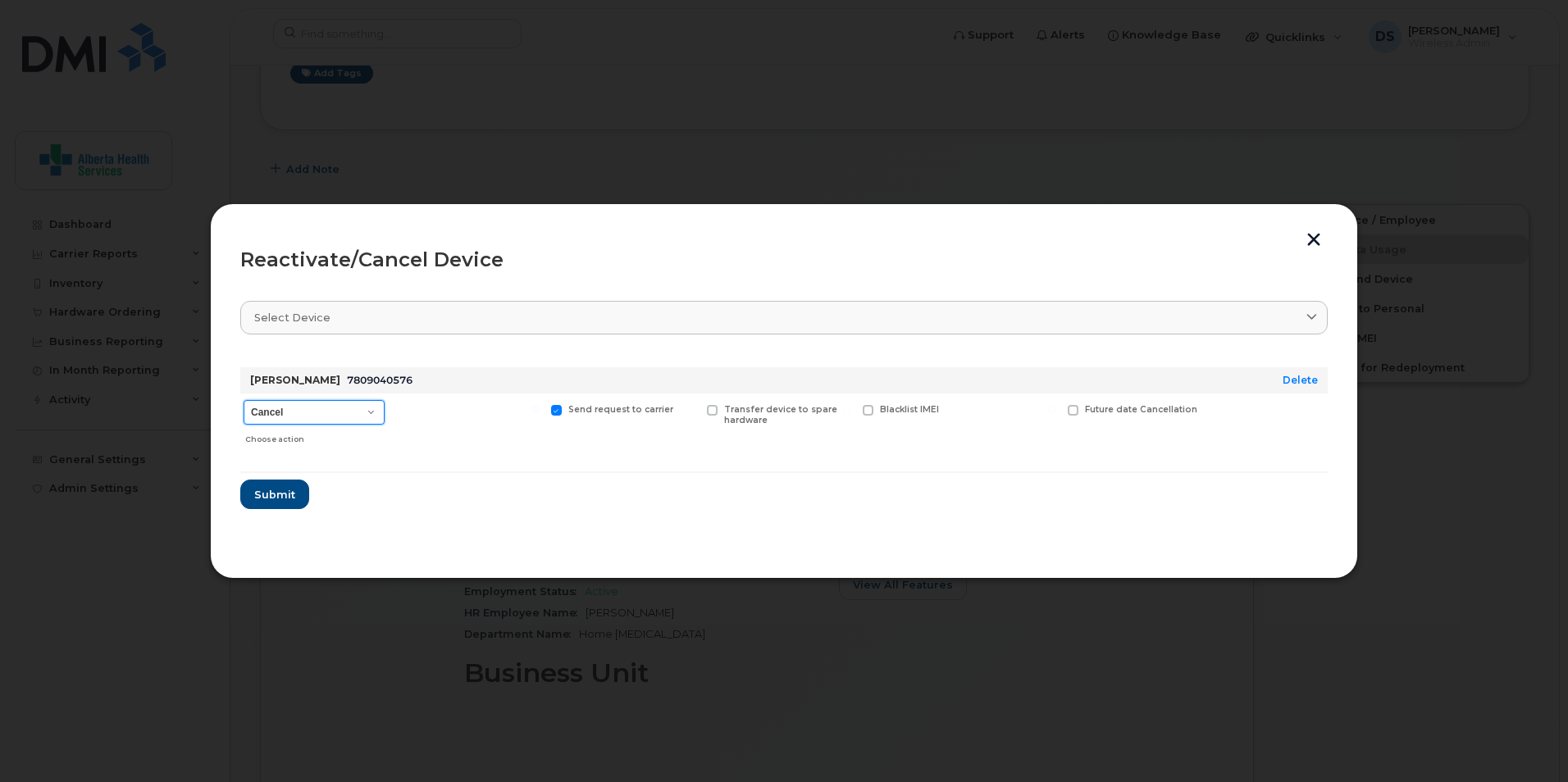
click at [338, 408] on select "Cancel Suspend - Extend Suspension Reactivate" at bounding box center [313, 411] width 141 height 24
click at [244, 400] on select "Cancel Suspend - Extend Suspension Reactivate" at bounding box center [313, 411] width 141 height 24
click at [283, 490] on span "Submit" at bounding box center [274, 495] width 41 height 16
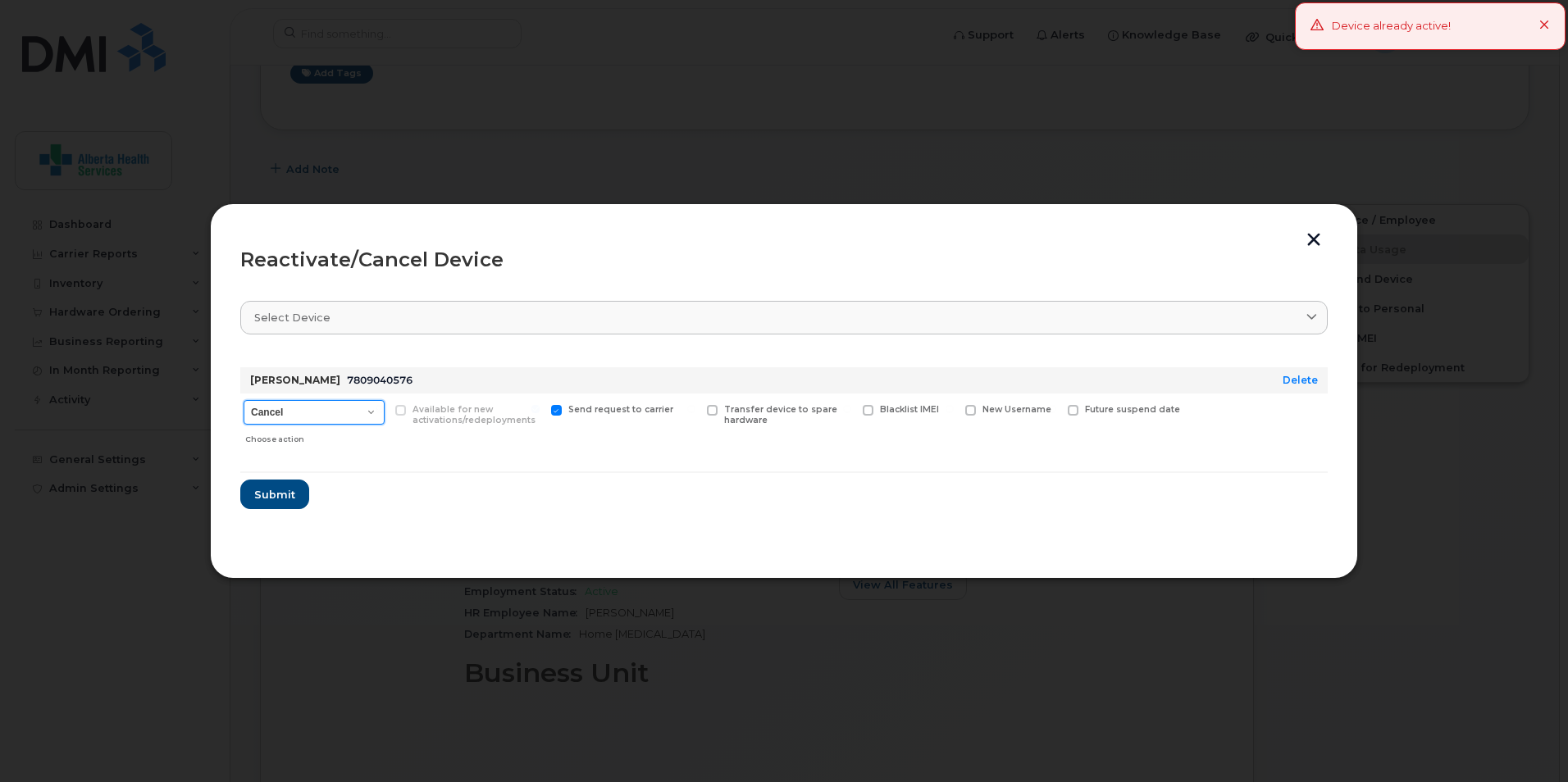
click at [363, 411] on select "Cancel Suspend - Extend Suspension Reactivate" at bounding box center [313, 411] width 141 height 24
select select "[object Object]"
click at [244, 400] on select "Cancel Suspend - Extend Suspension Reactivate" at bounding box center [313, 411] width 141 height 24
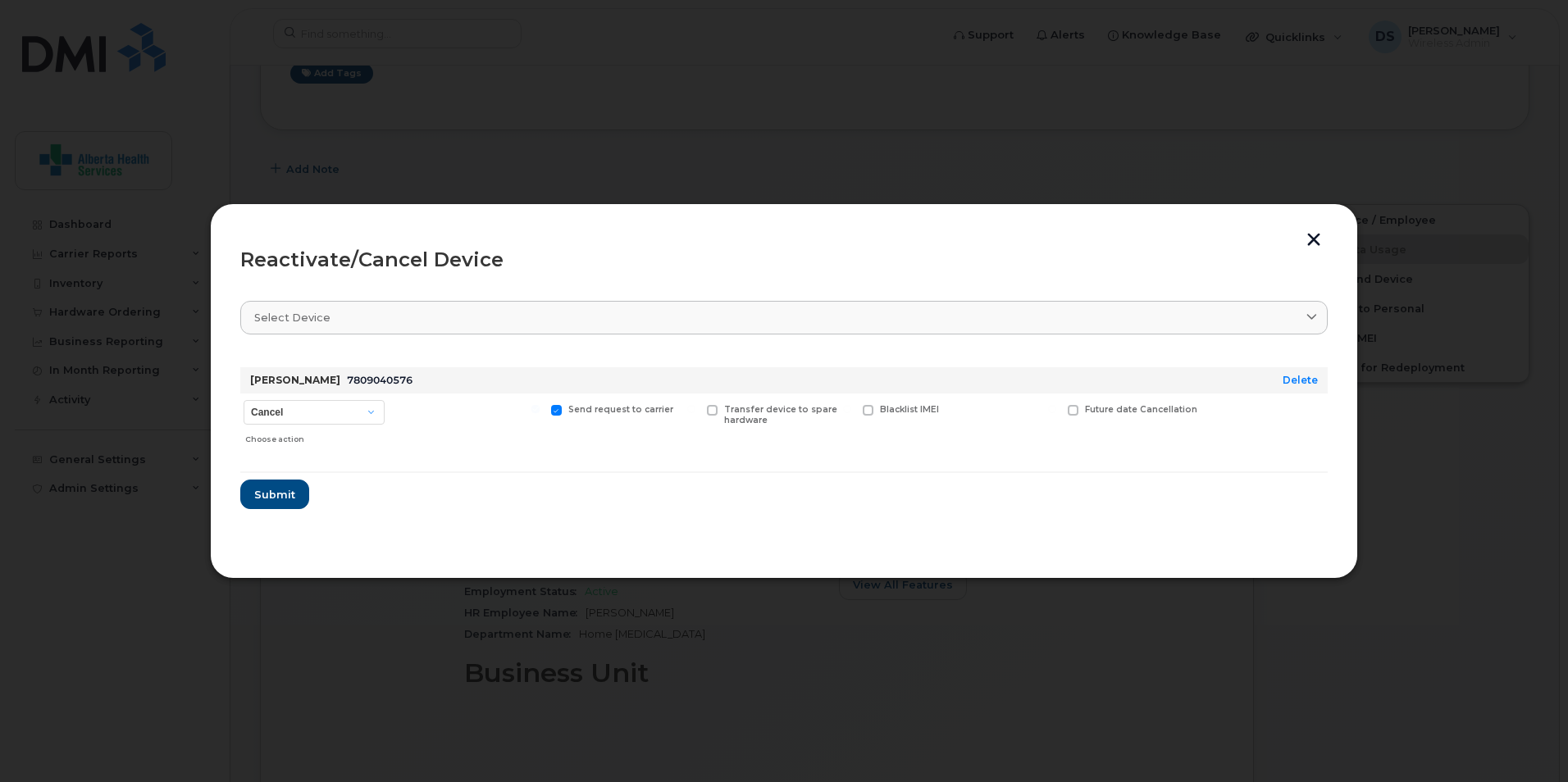
click at [1310, 233] on button "button" at bounding box center [1313, 242] width 24 height 17
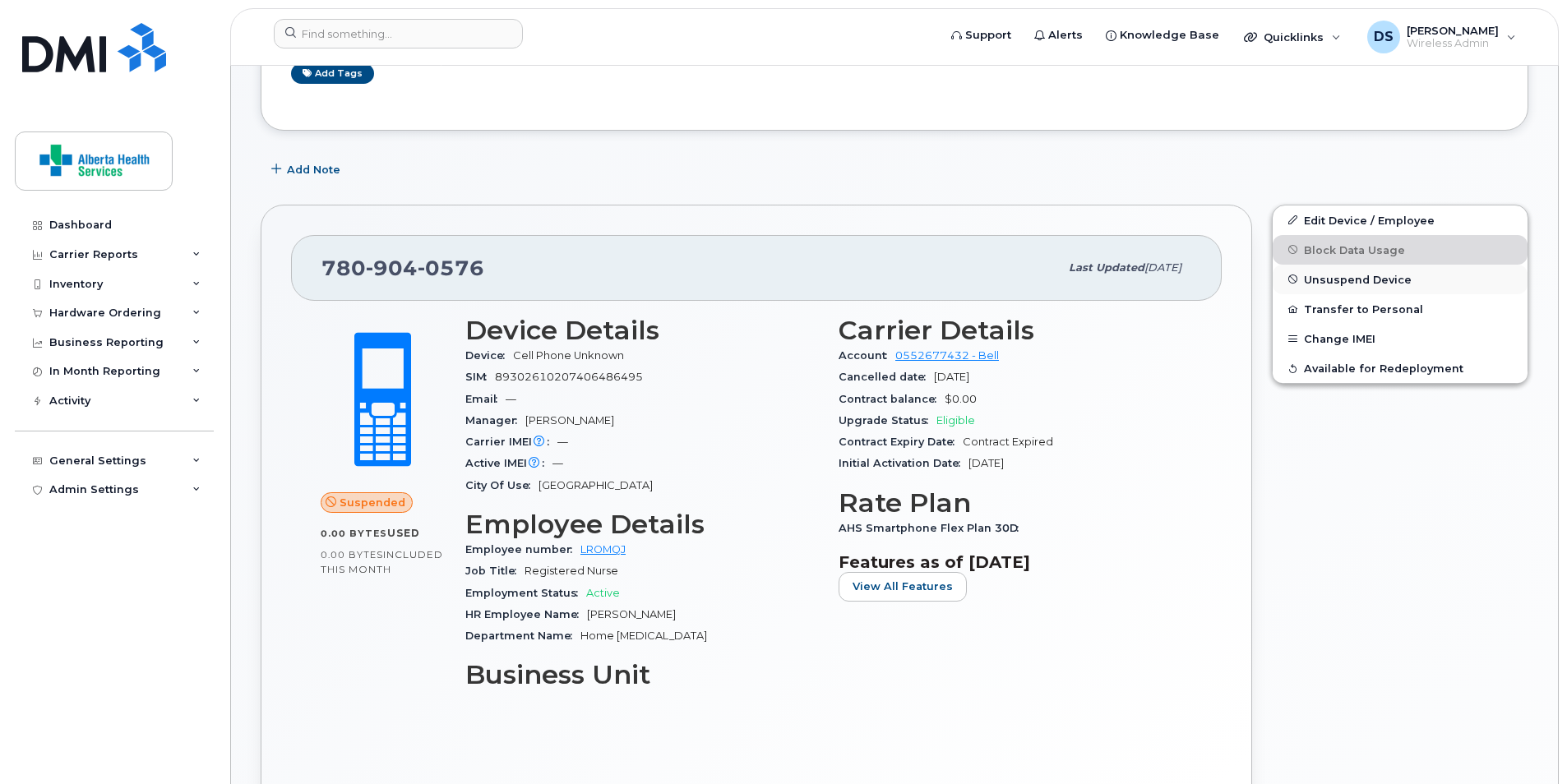
click at [1409, 277] on button "Unsuspend Device" at bounding box center [1401, 279] width 255 height 29
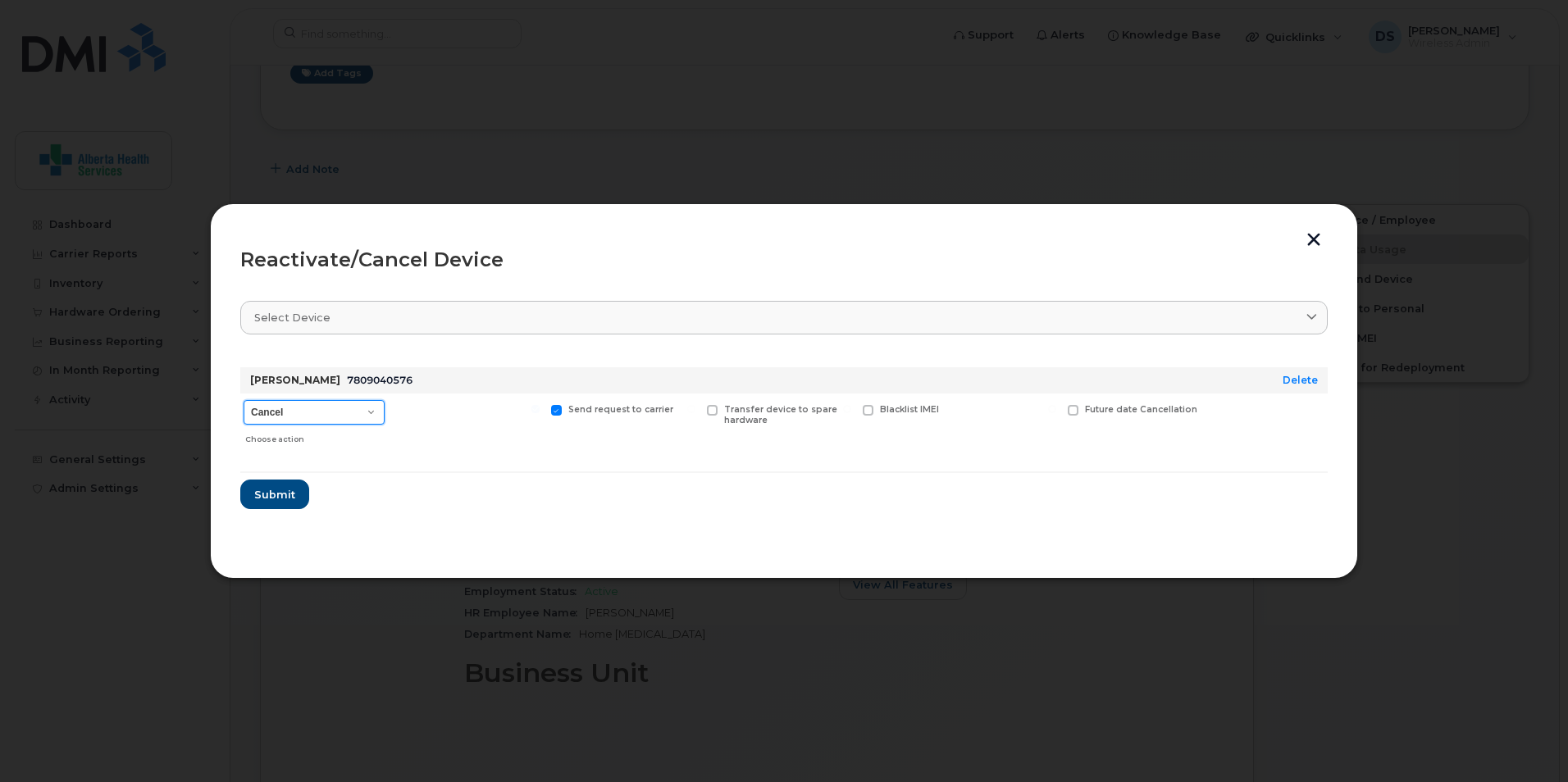
click at [378, 415] on select "Cancel Suspend - Extend Suspension Reactivate" at bounding box center [313, 411] width 141 height 24
select select "[object Object]"
click at [244, 400] on select "Cancel Suspend - Extend Suspension Reactivate" at bounding box center [313, 411] width 141 height 24
click at [286, 494] on span "Submit" at bounding box center [274, 495] width 41 height 16
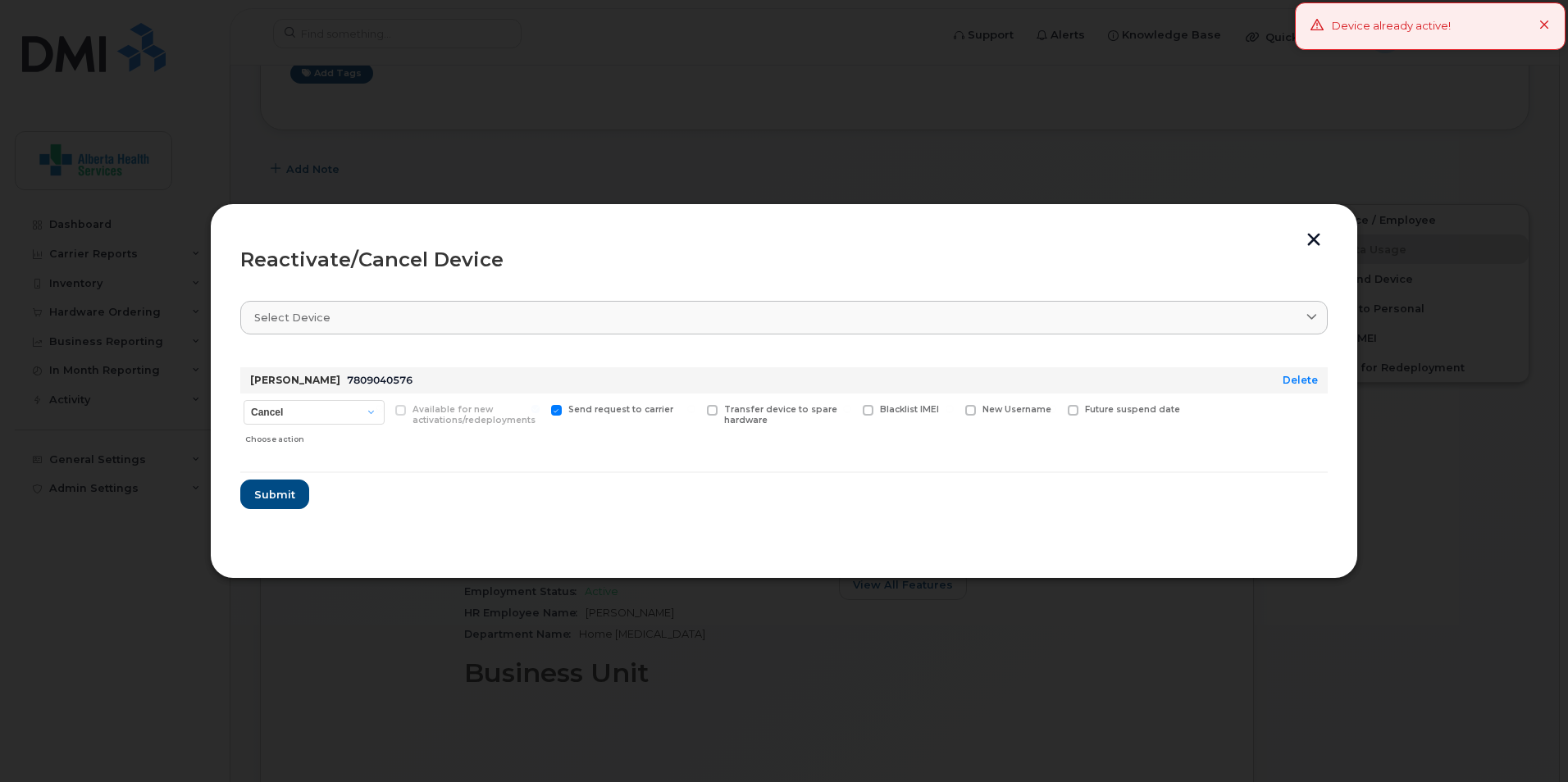
click at [1543, 24] on icon at bounding box center [1544, 25] width 11 height 11
click at [1312, 239] on button "button" at bounding box center [1313, 242] width 24 height 17
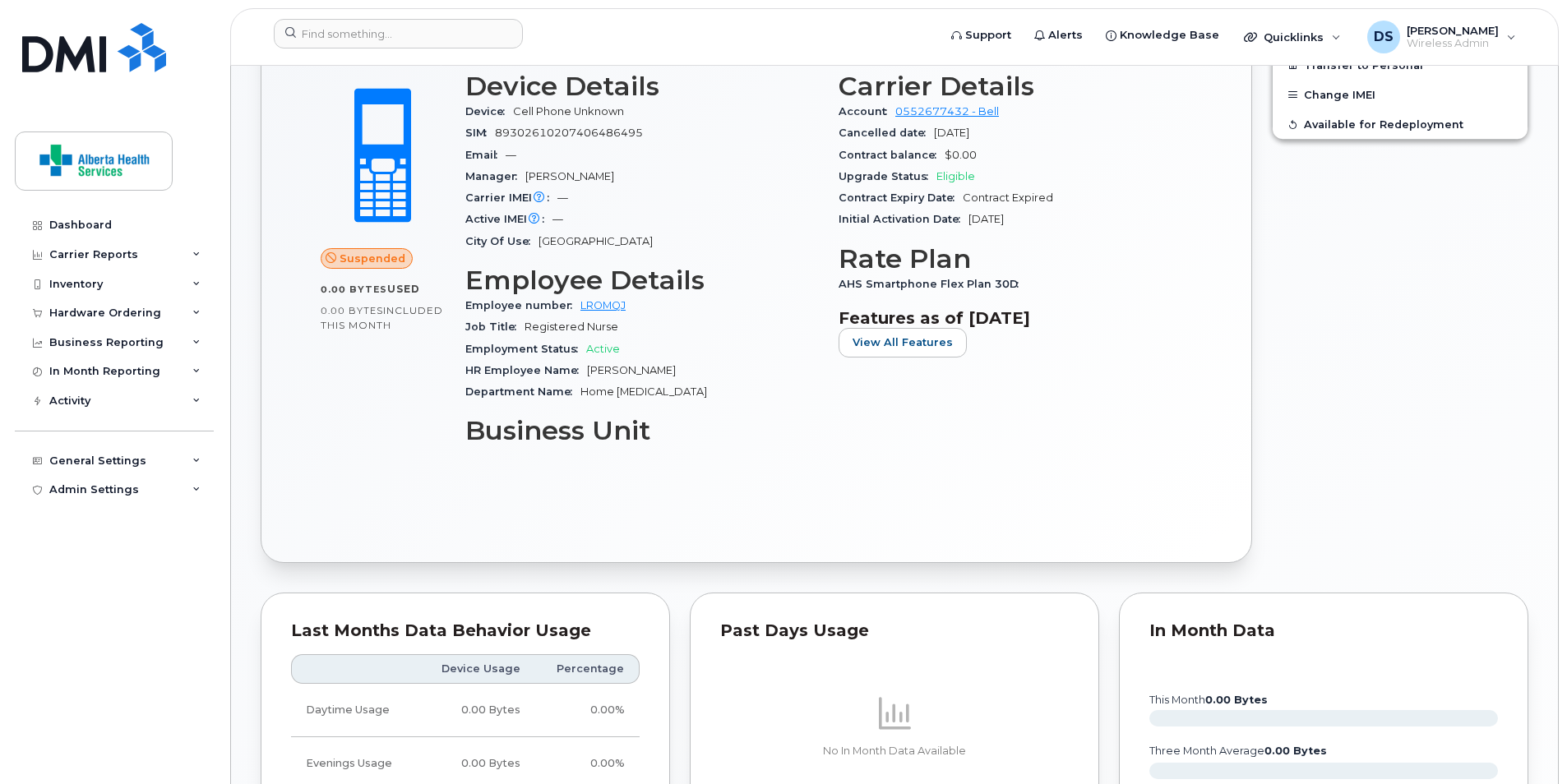
scroll to position [575, 0]
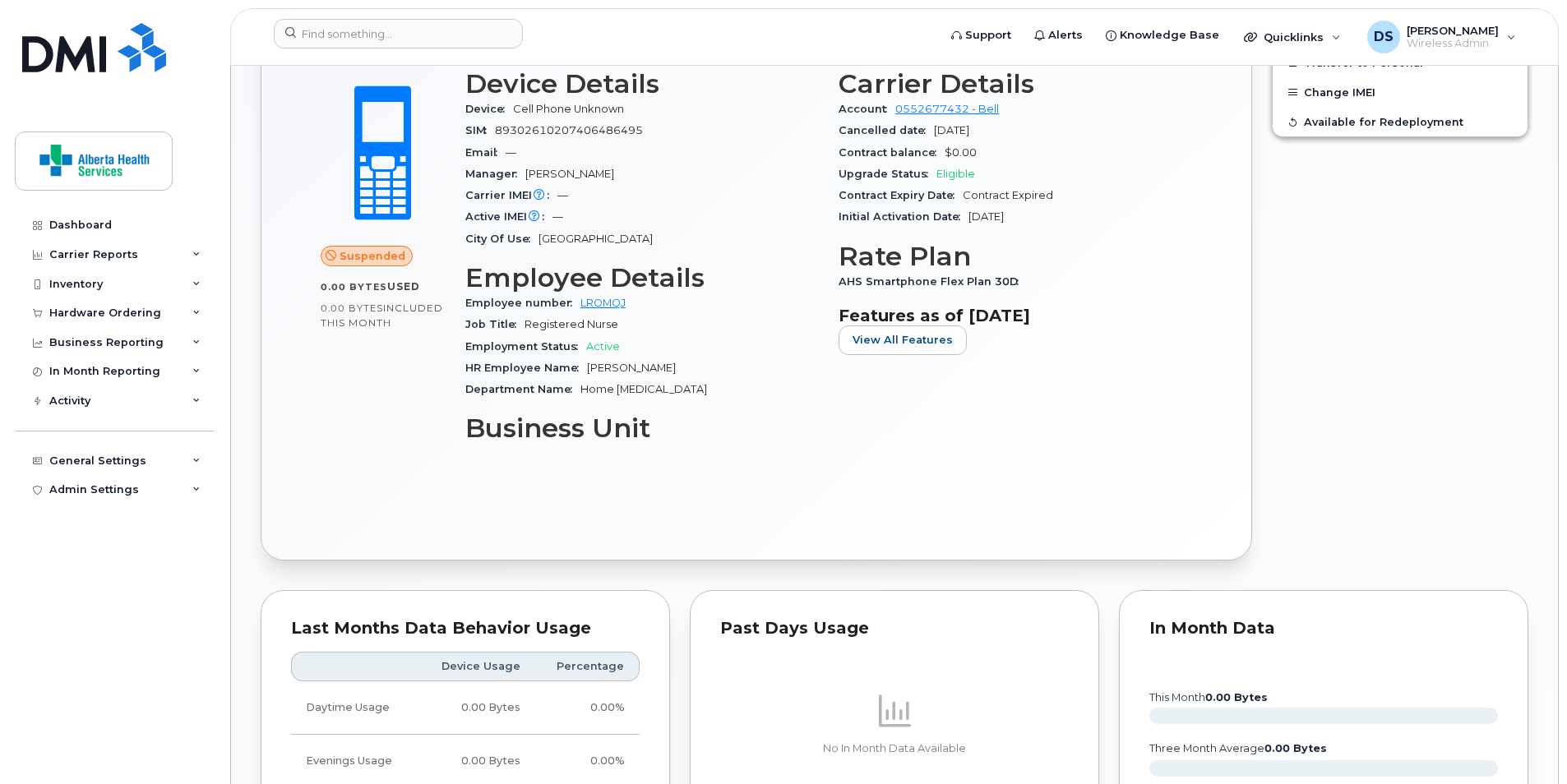
click at [784, 432] on h3 "Business Unit" at bounding box center [641, 428] width 353 height 29
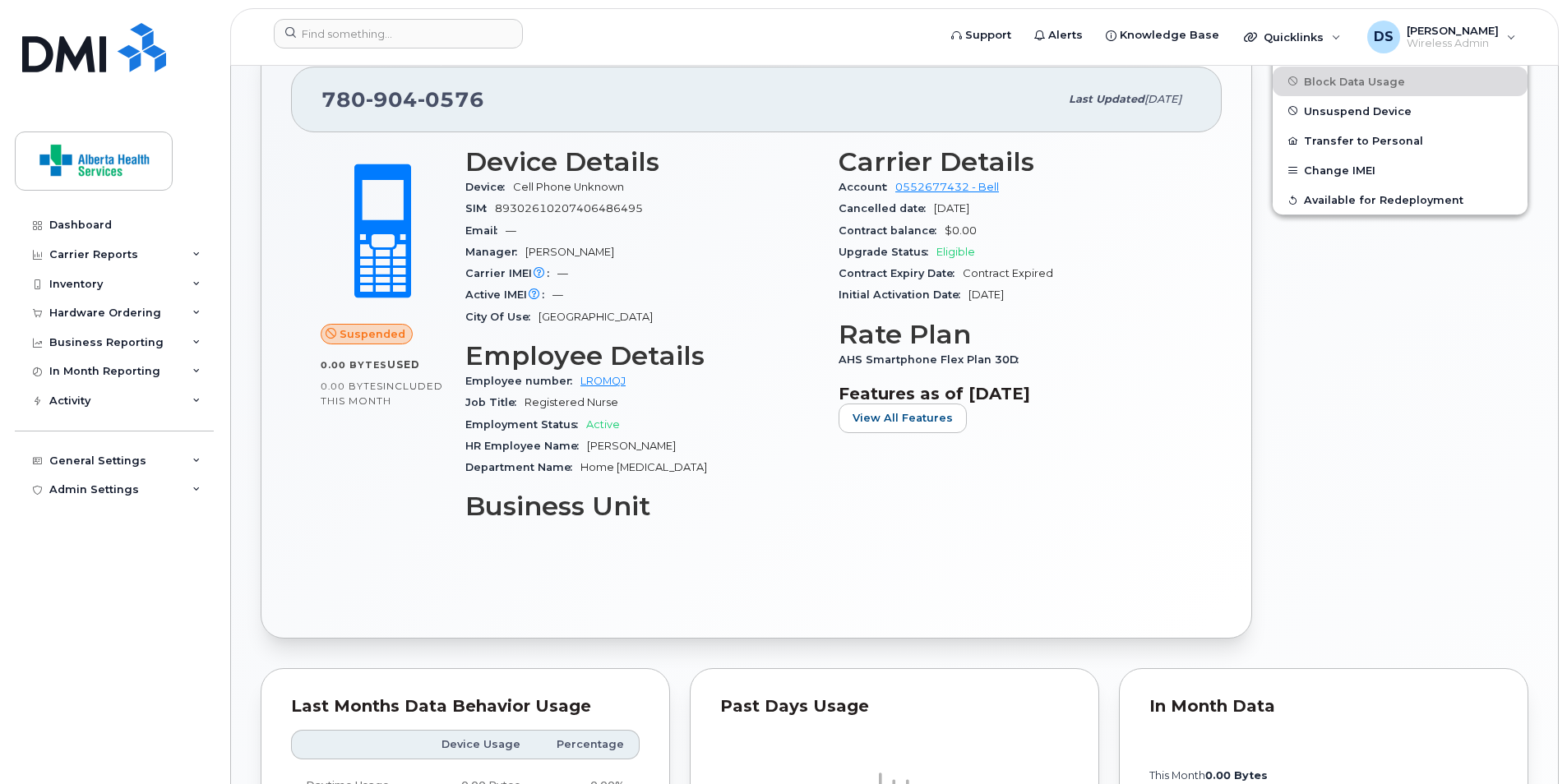
scroll to position [493, 0]
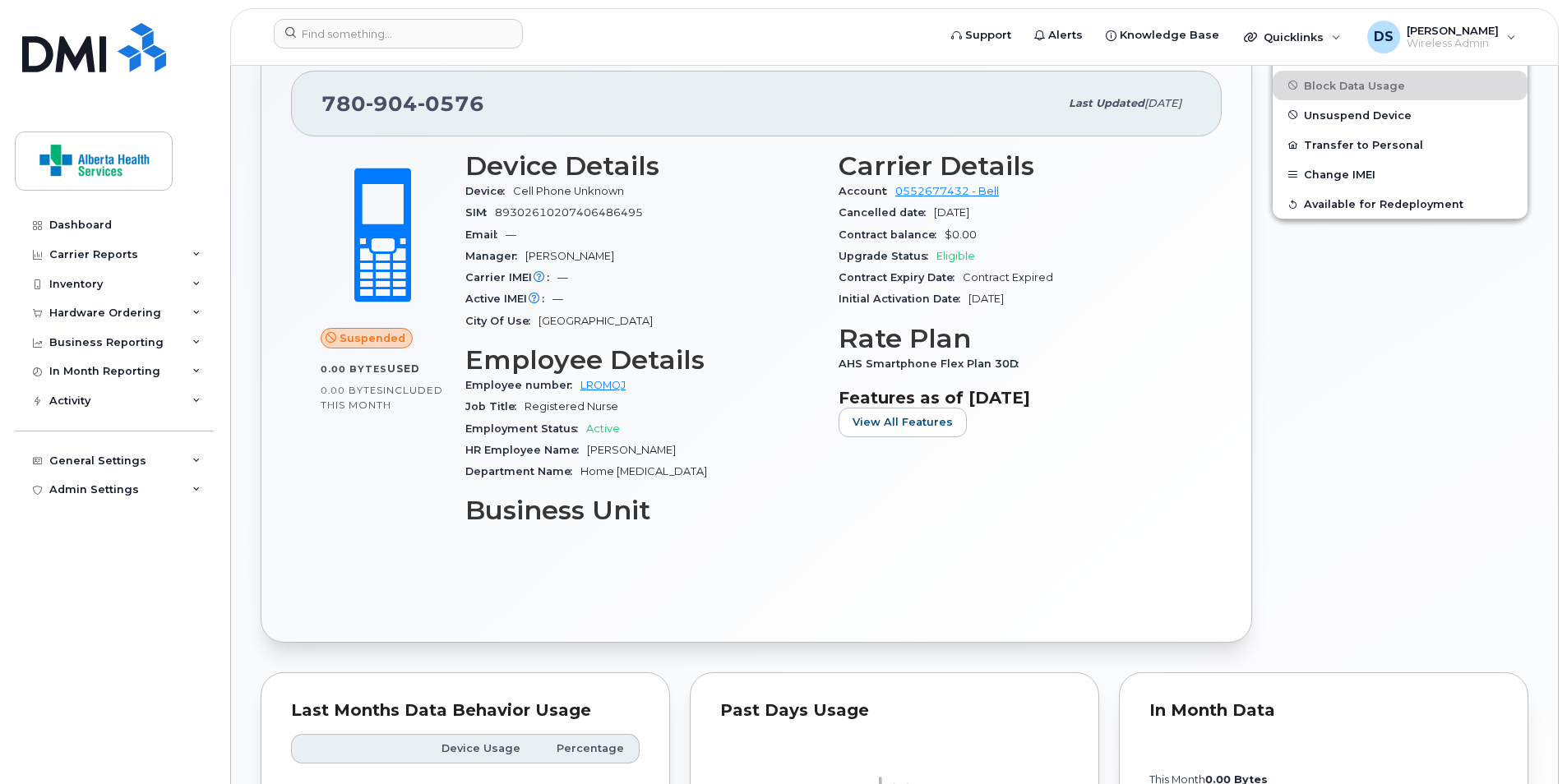
click at [1362, 339] on div "Edit Device / Employee Block Data Usage Unsuspend Device Transfer to Personal C…" at bounding box center [1401, 341] width 276 height 623
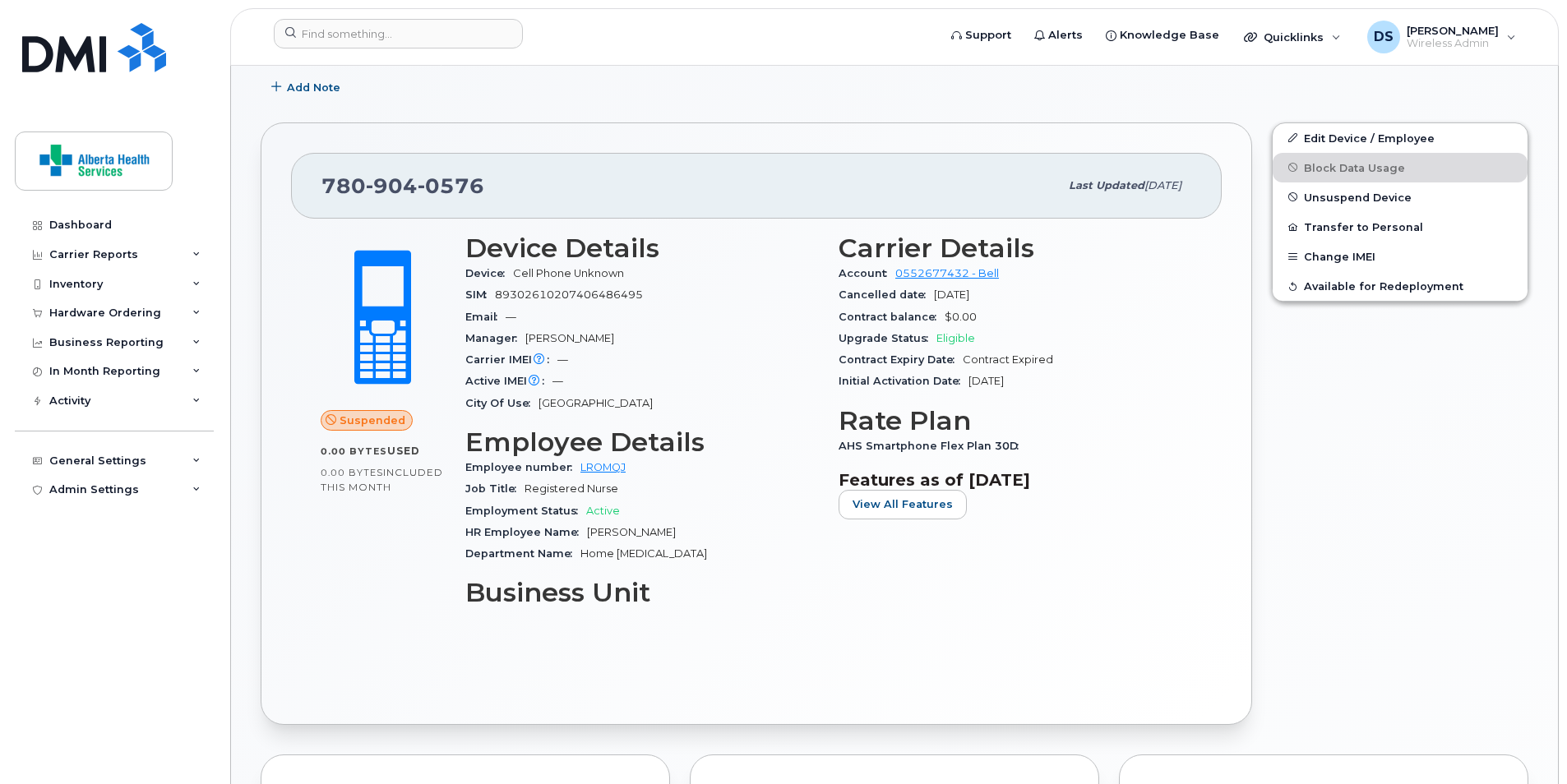
click at [771, 618] on div "Device Details Device Cell Phone Unknown SIM [PHONE_NUMBER] Email — Manager [PE…" at bounding box center [642, 427] width 374 height 407
click at [815, 592] on h3 "Business Unit" at bounding box center [641, 592] width 353 height 29
